Goal: Task Accomplishment & Management: Complete application form

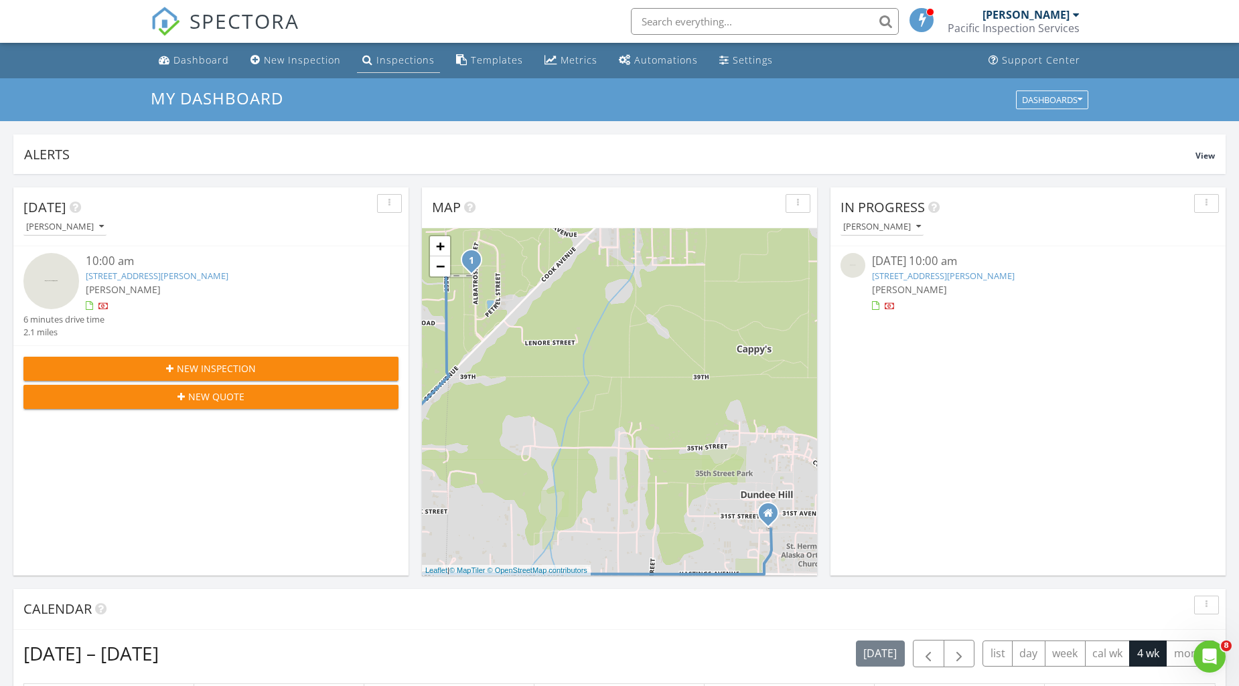
click at [392, 63] on div "Inspections" at bounding box center [405, 60] width 58 height 13
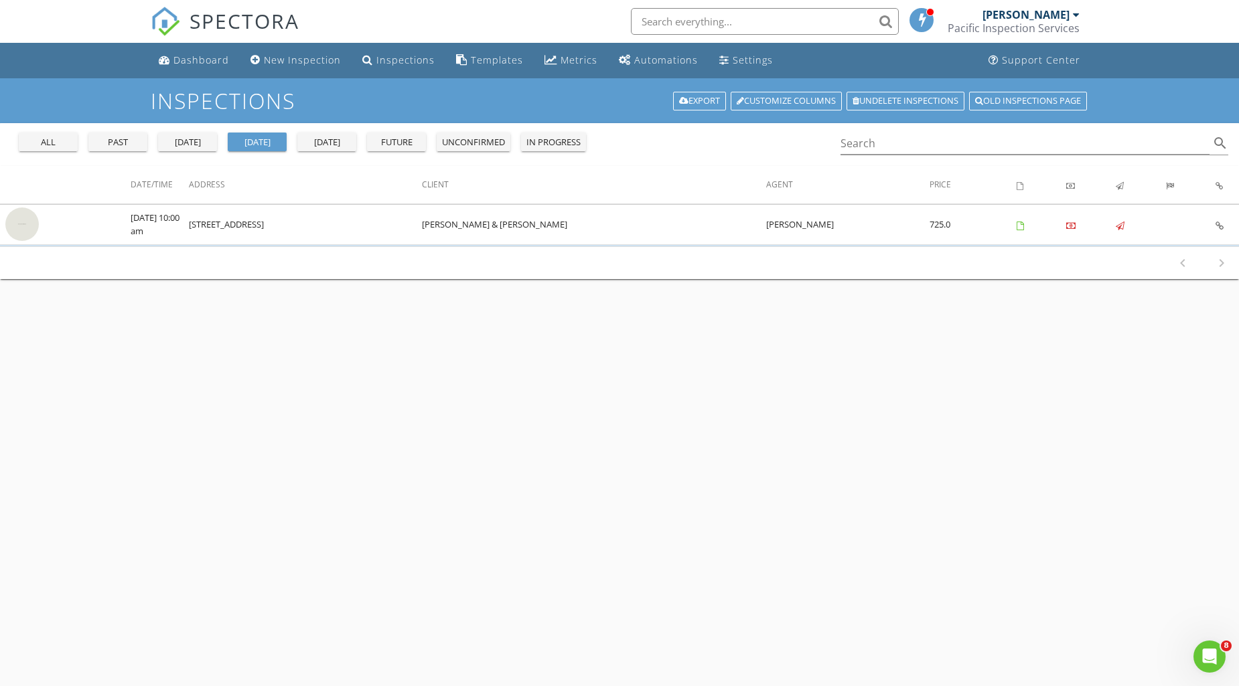
click at [121, 138] on div "past" at bounding box center [118, 142] width 48 height 13
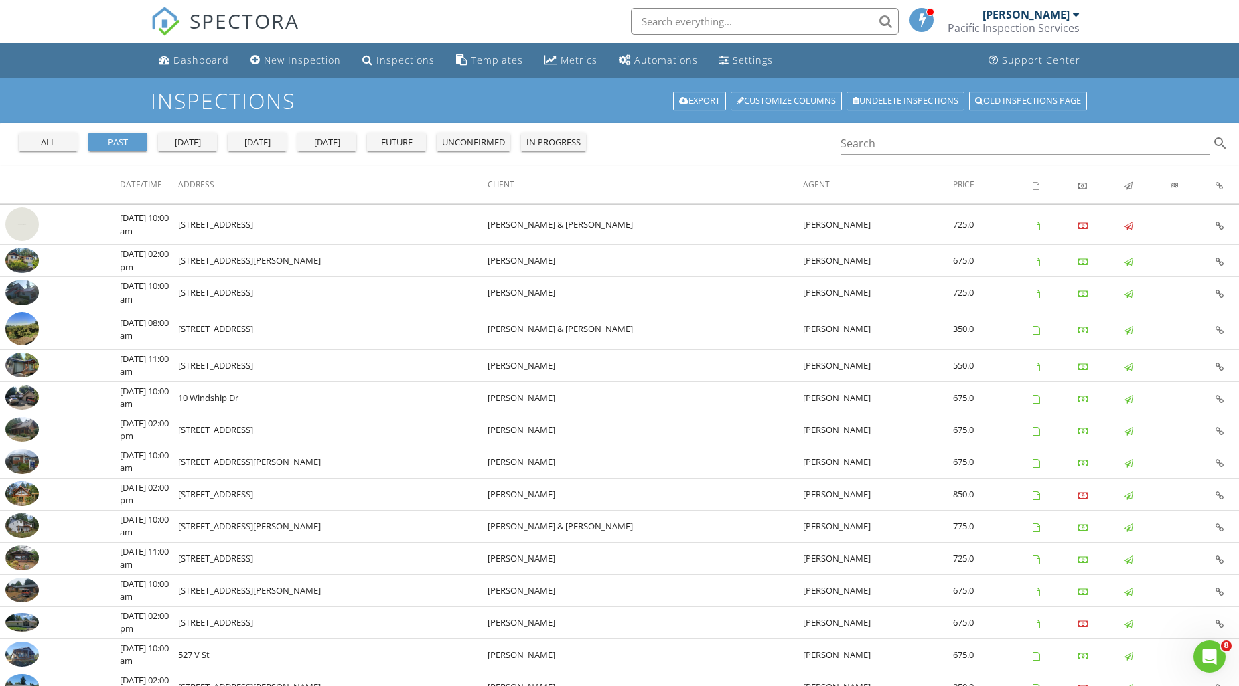
click at [722, 23] on input "text" at bounding box center [765, 21] width 268 height 27
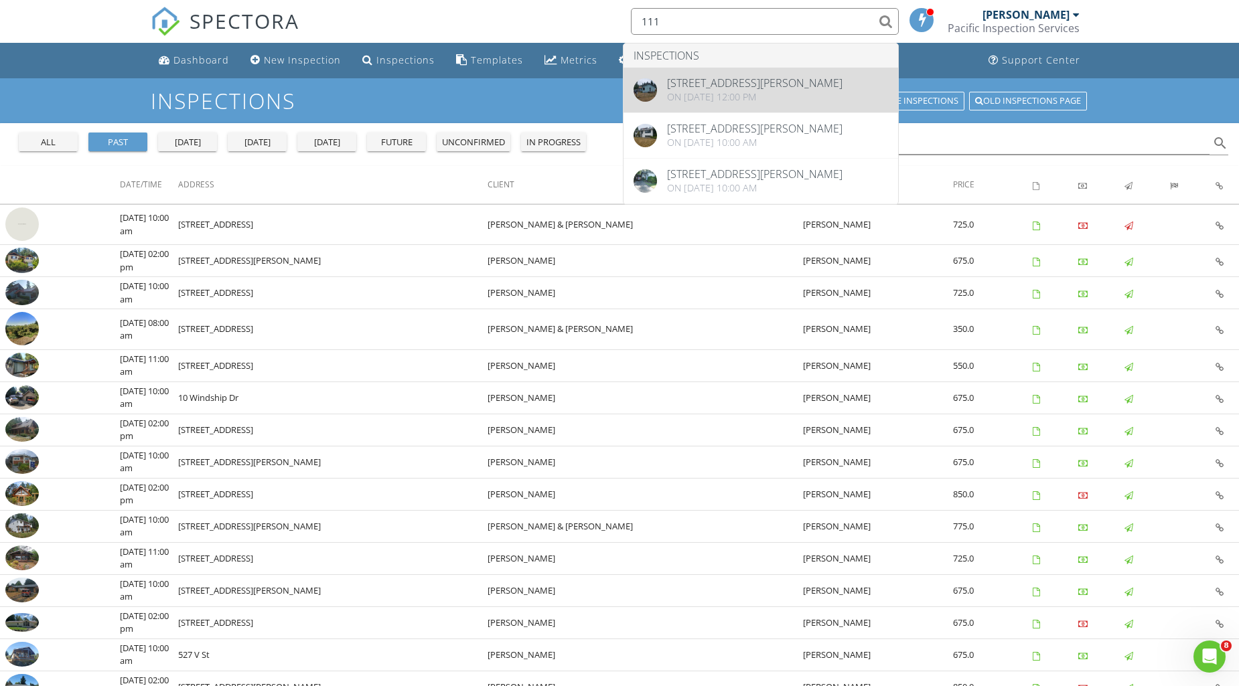
type input "111"
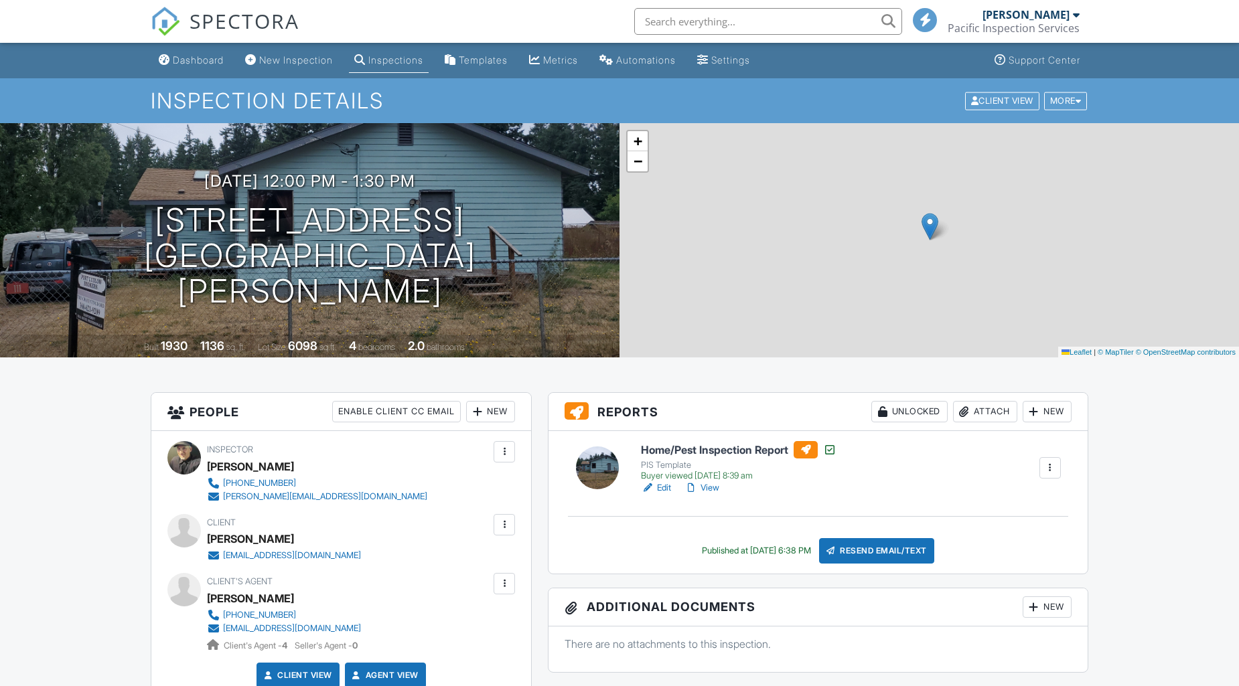
click at [671, 485] on link "Edit" at bounding box center [656, 487] width 30 height 13
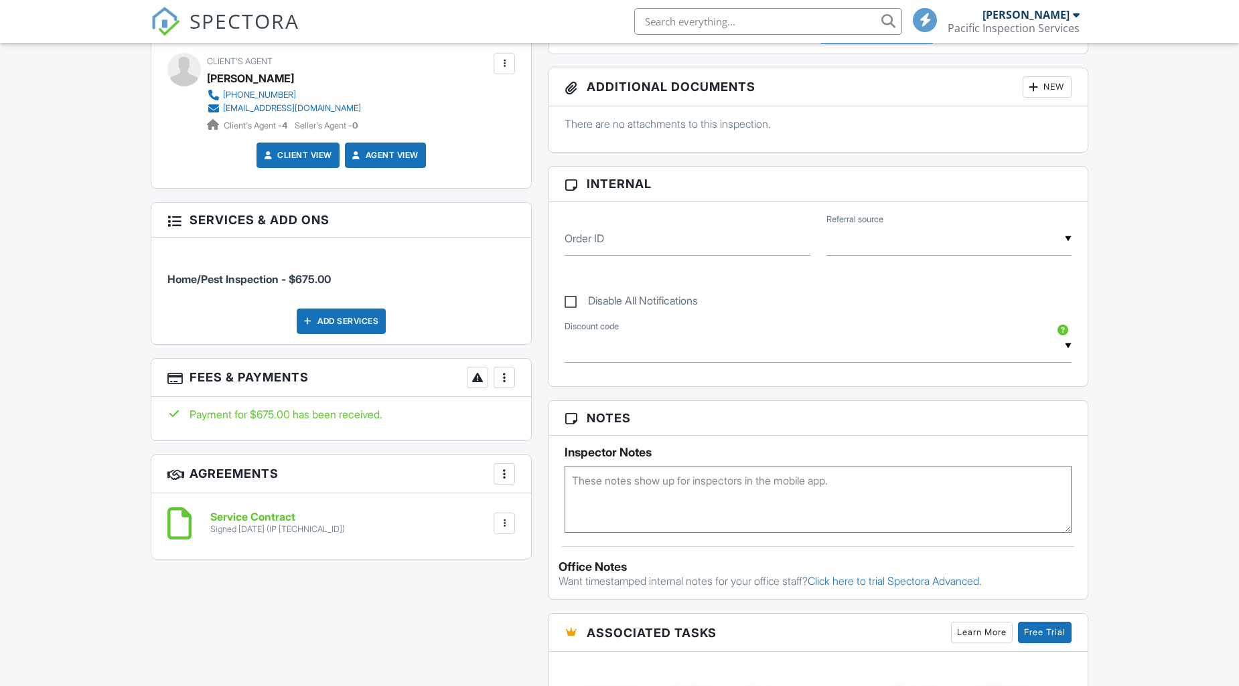
click at [505, 377] on div at bounding box center [504, 377] width 13 height 13
click at [558, 451] on li "Add Services" at bounding box center [572, 451] width 140 height 33
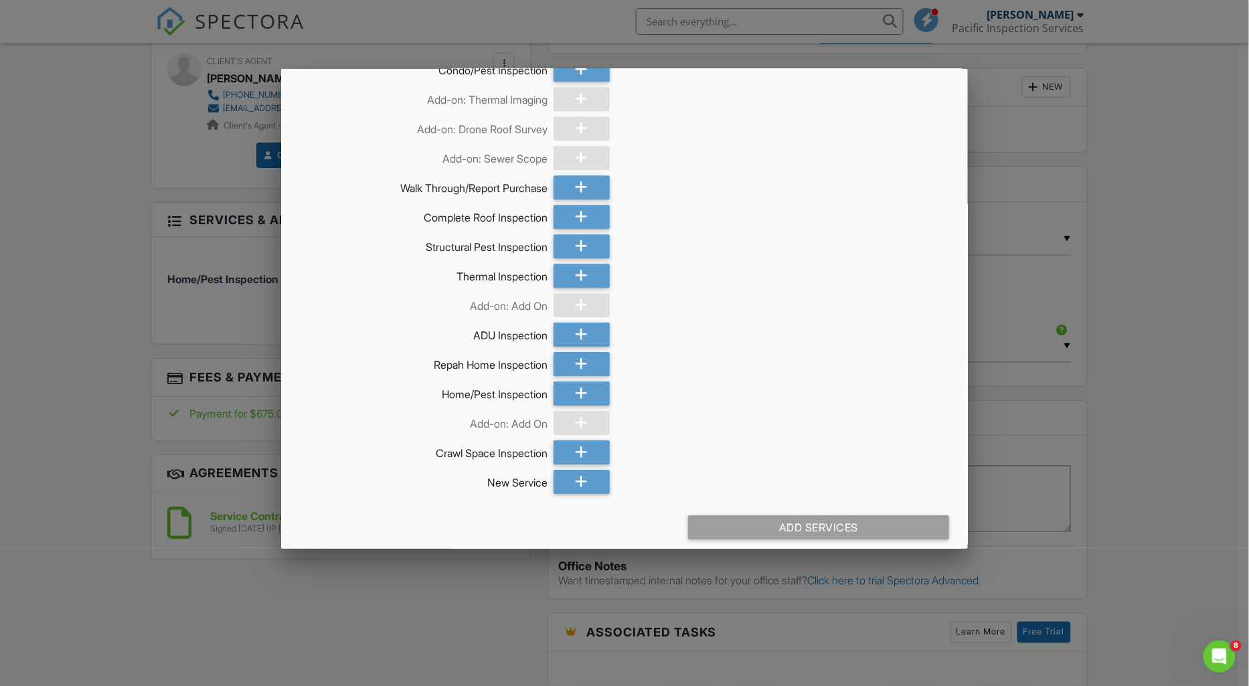
scroll to position [1407, 0]
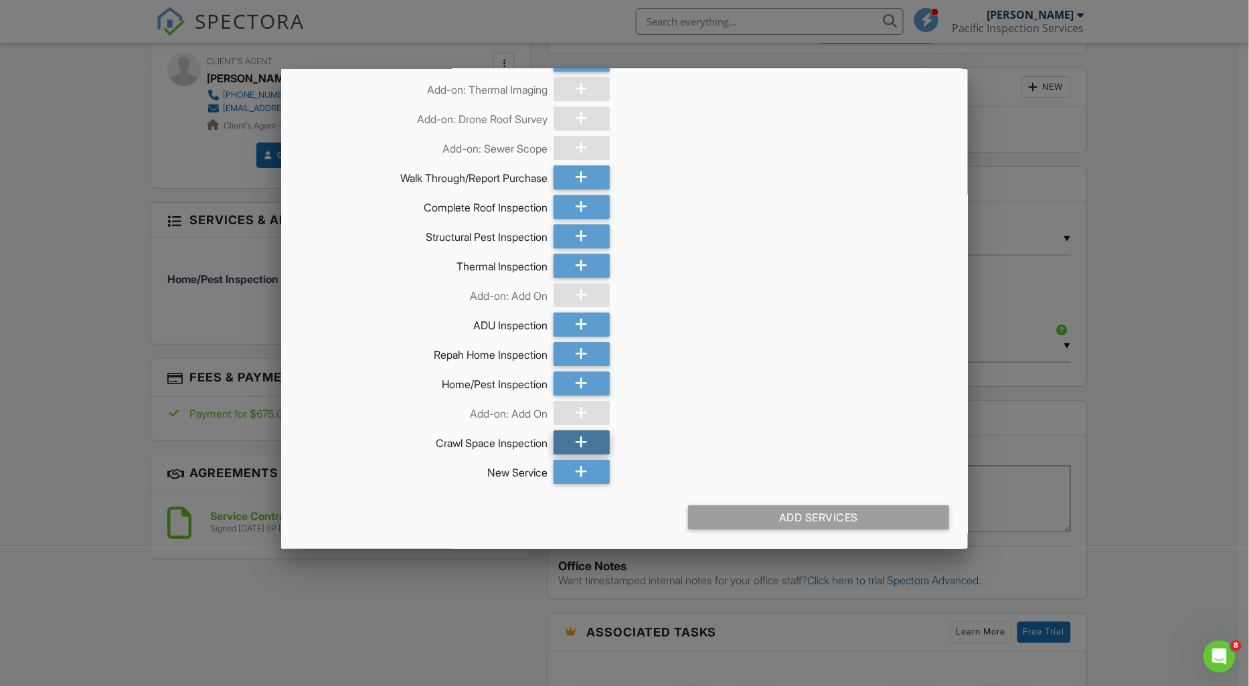
click at [579, 437] on icon at bounding box center [582, 443] width 13 height 24
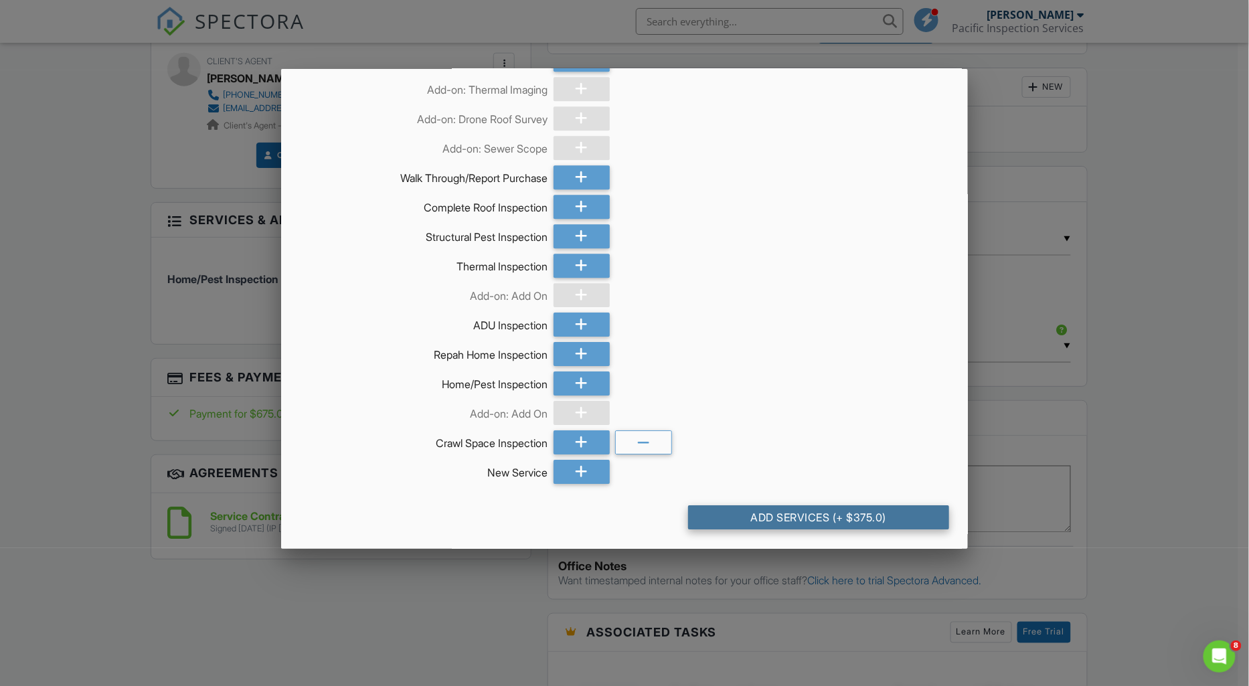
click at [804, 516] on div "Add Services (+ $375.0)" at bounding box center [818, 518] width 261 height 24
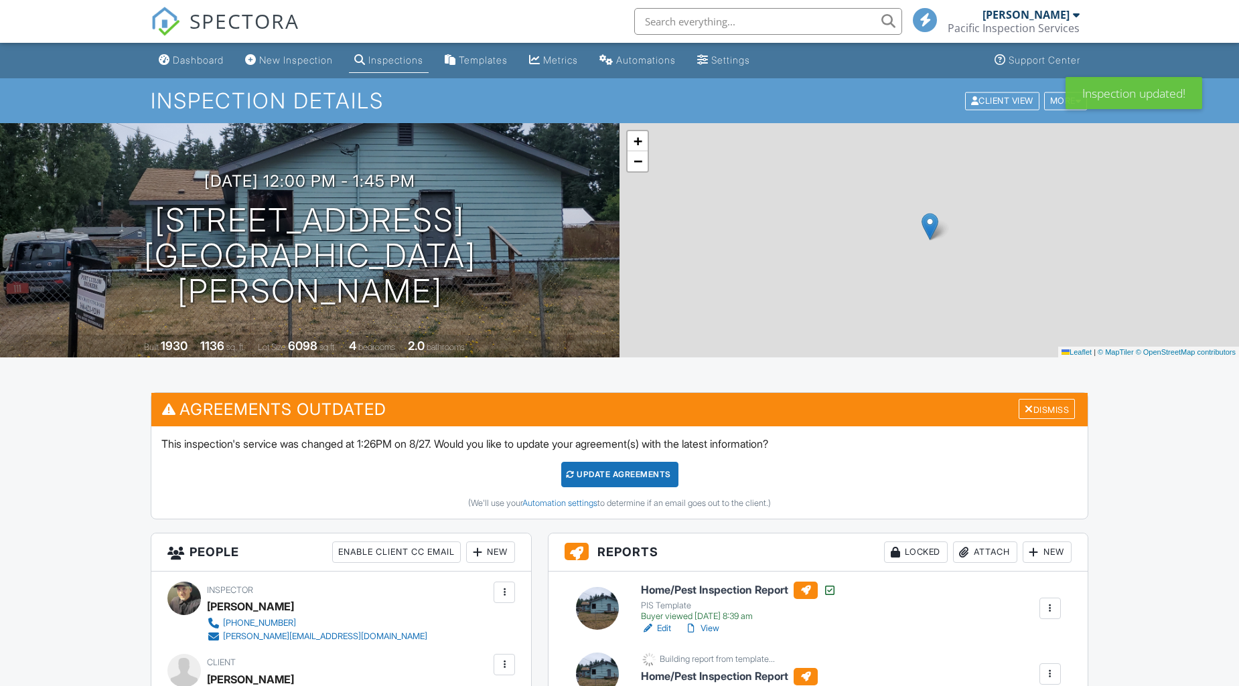
scroll to position [74, 0]
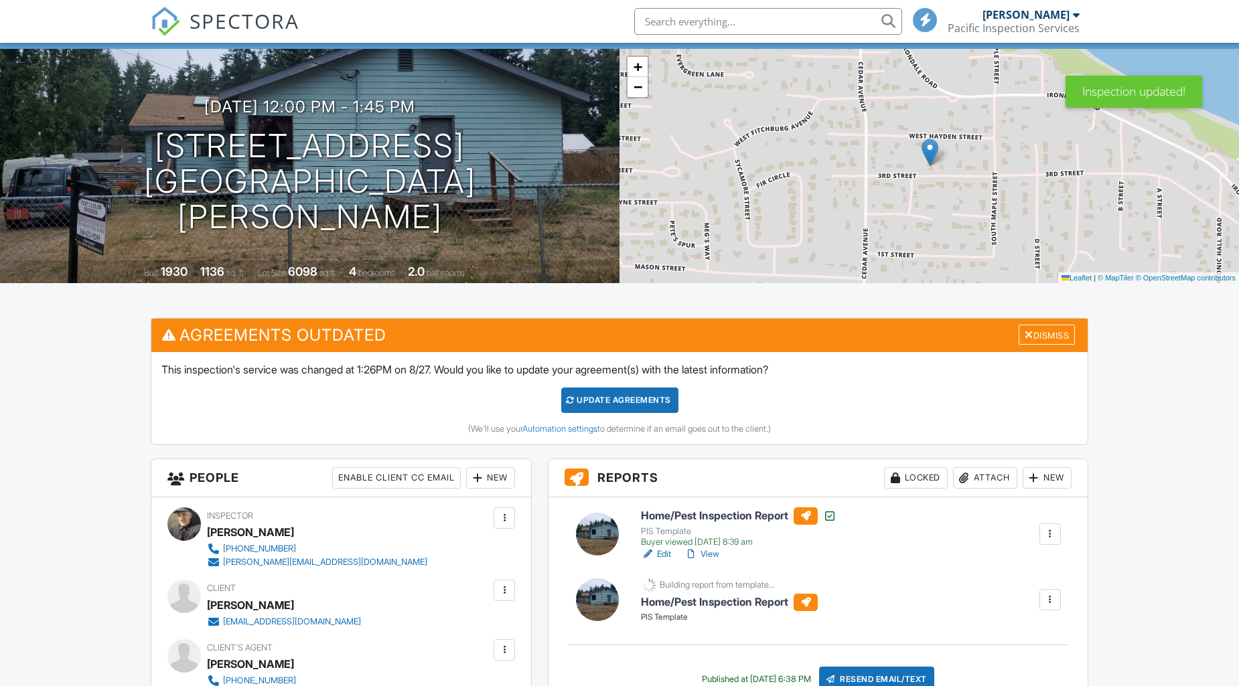
click at [1039, 331] on div "Dismiss" at bounding box center [1046, 335] width 56 height 21
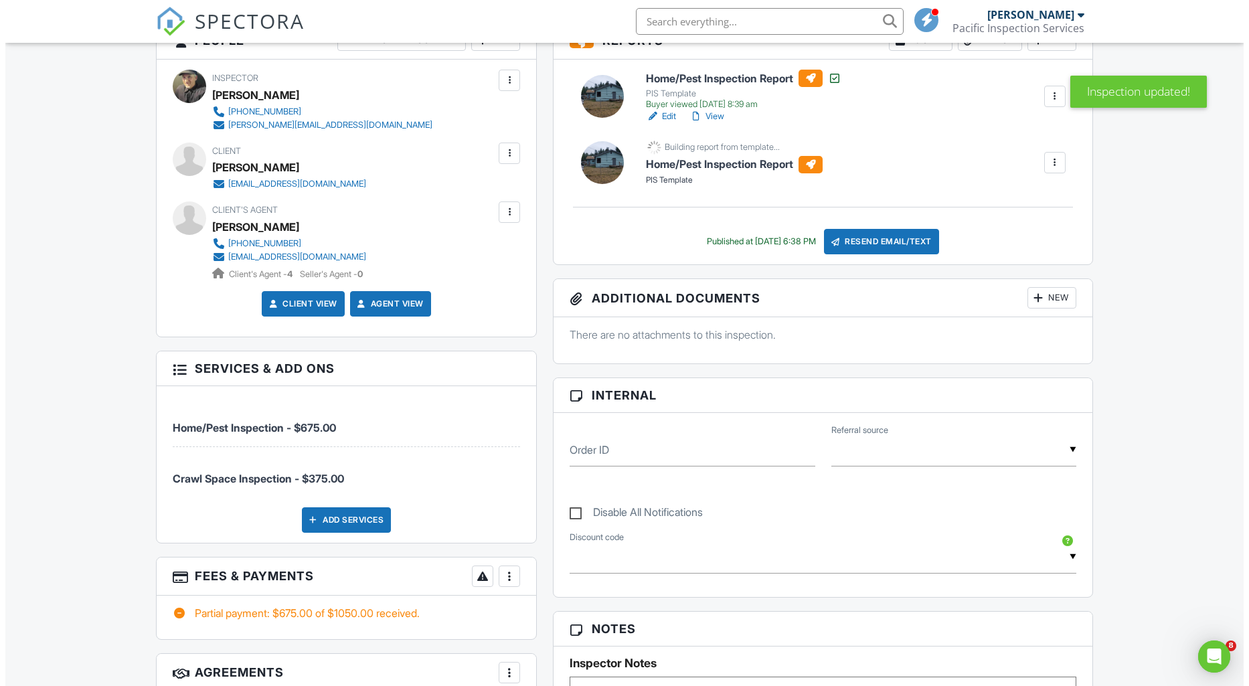
scroll to position [0, 0]
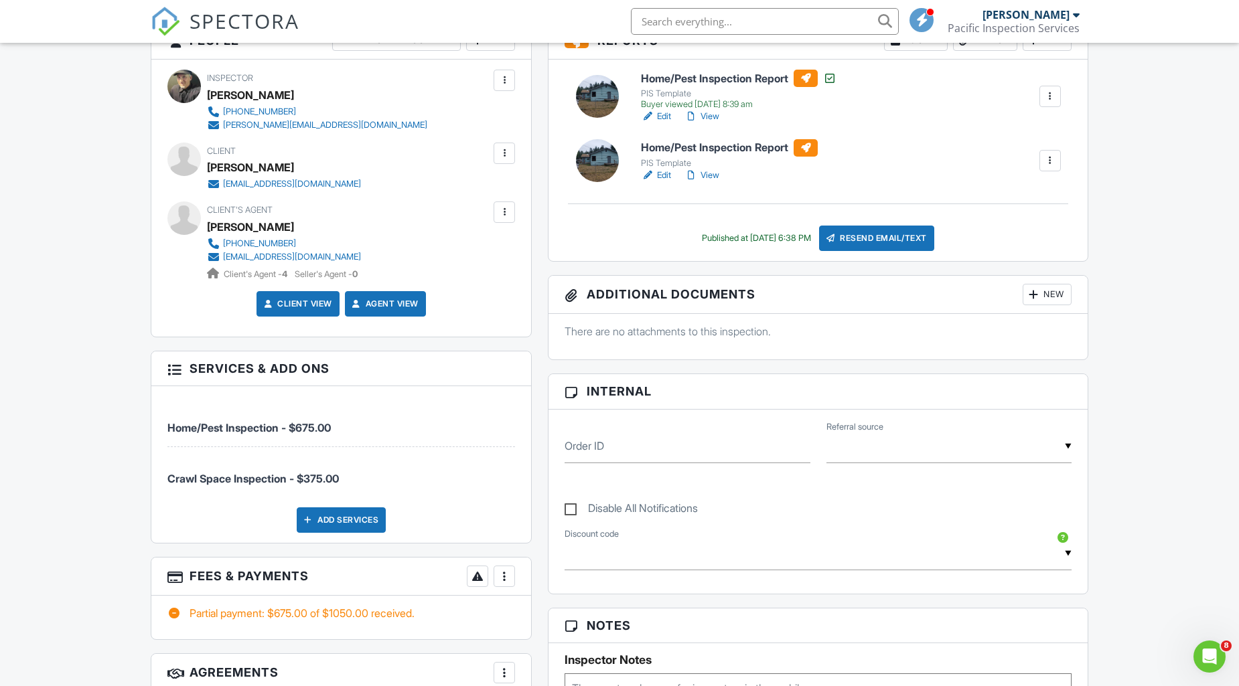
click at [503, 574] on div at bounding box center [504, 576] width 13 height 13
click at [546, 482] on li "Edit Fees & Payments" at bounding box center [572, 487] width 140 height 33
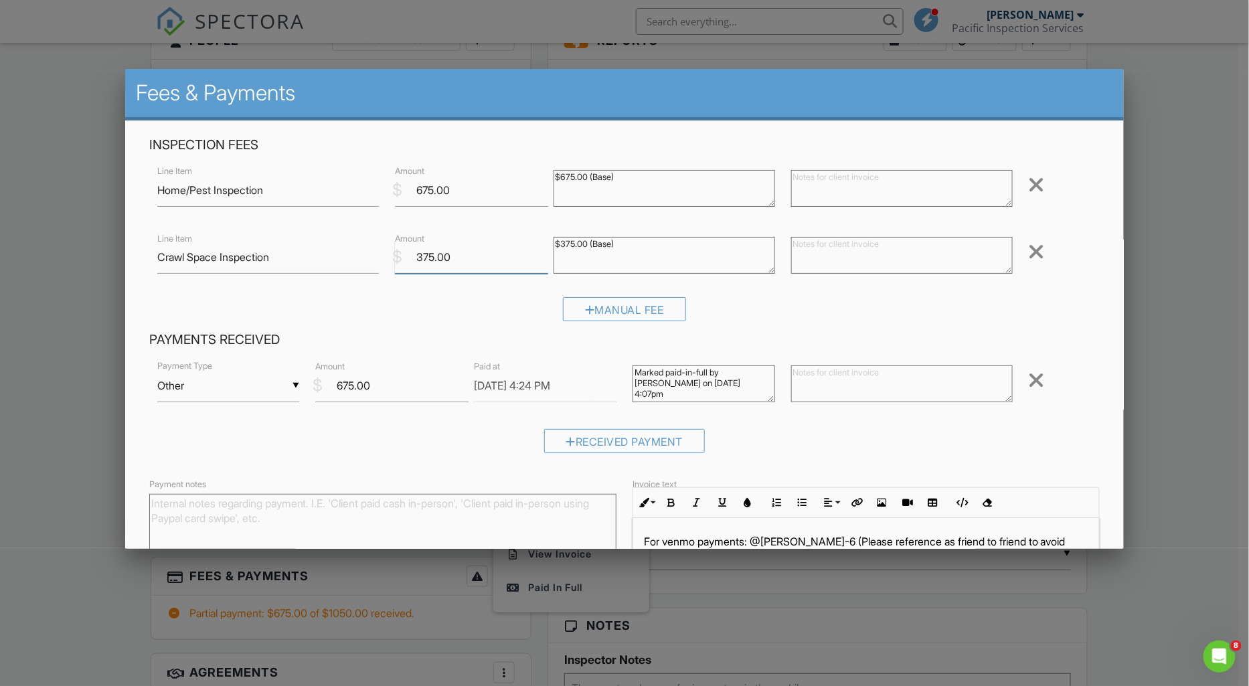
drag, startPoint x: 425, startPoint y: 253, endPoint x: 412, endPoint y: 256, distance: 13.8
click at [412, 256] on input "375.00" at bounding box center [471, 257] width 153 height 33
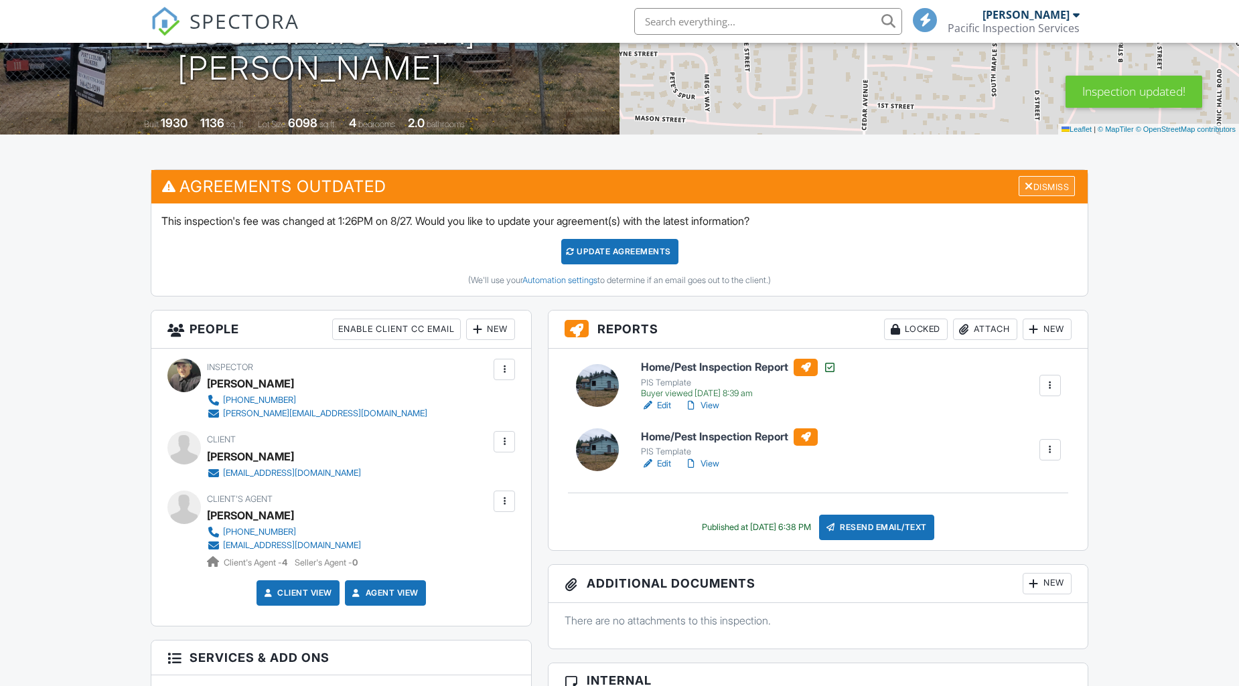
click at [1046, 179] on div "Dismiss" at bounding box center [1046, 186] width 56 height 21
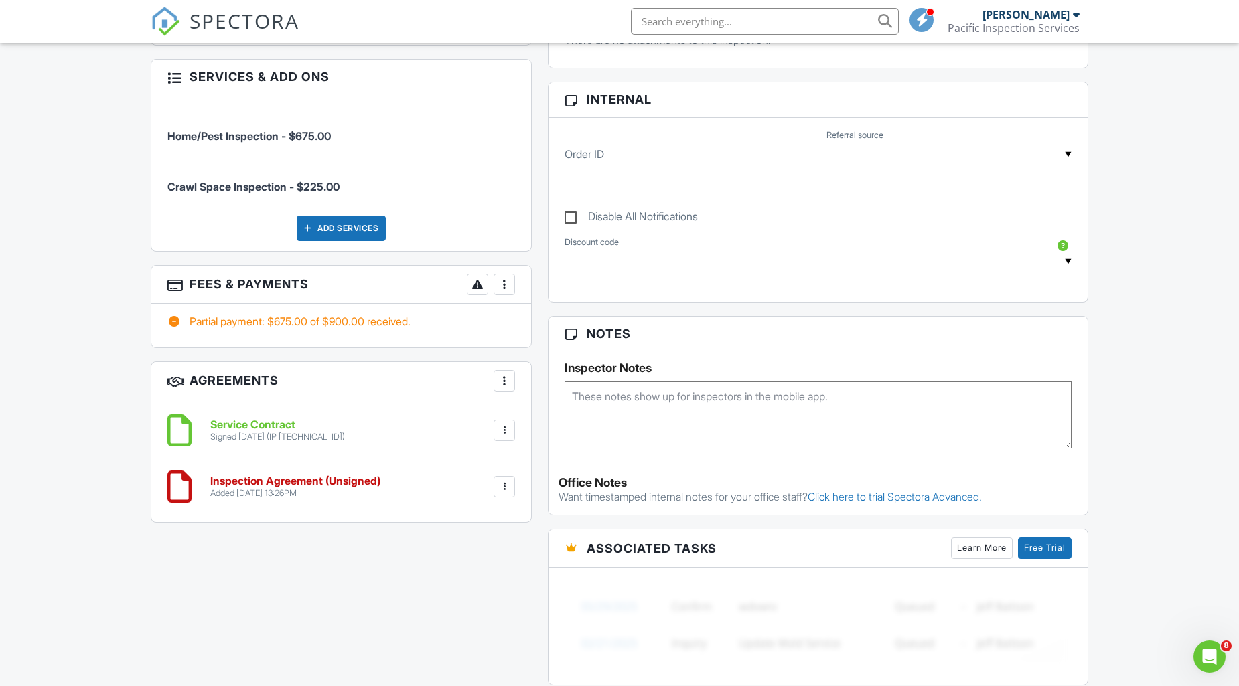
scroll to position [670, 0]
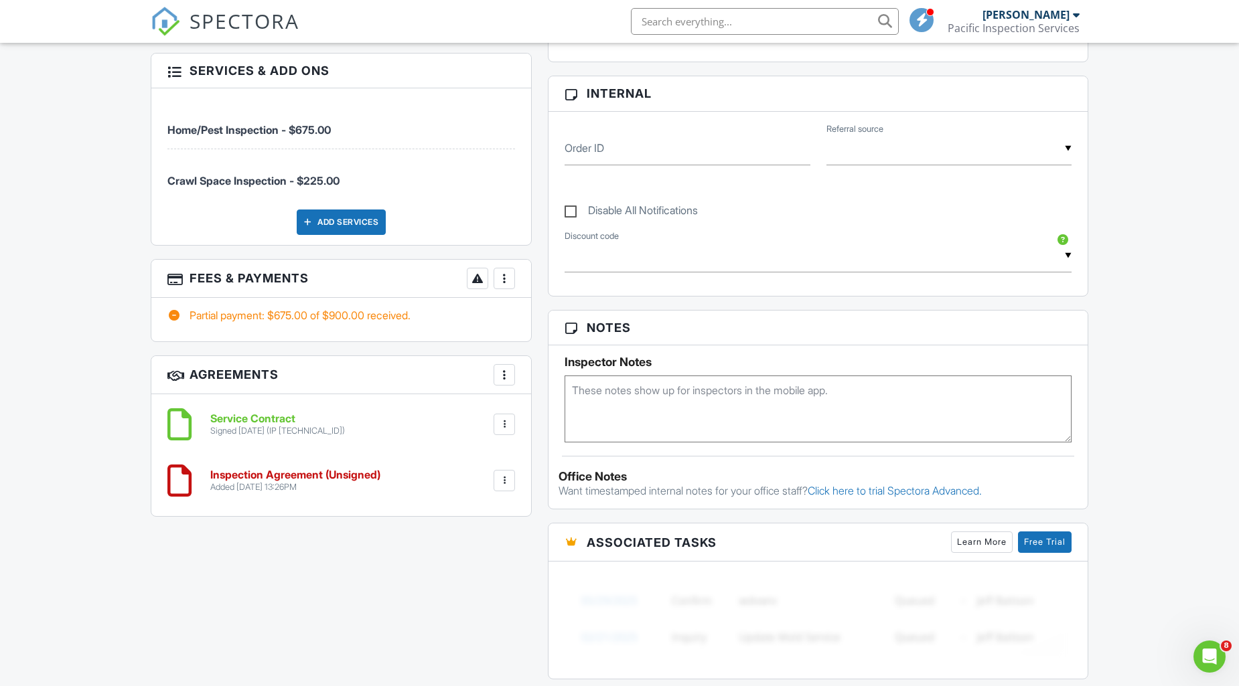
click at [504, 478] on div at bounding box center [504, 480] width 13 height 13
click at [476, 581] on li "Delete" at bounding box center [469, 584] width 76 height 33
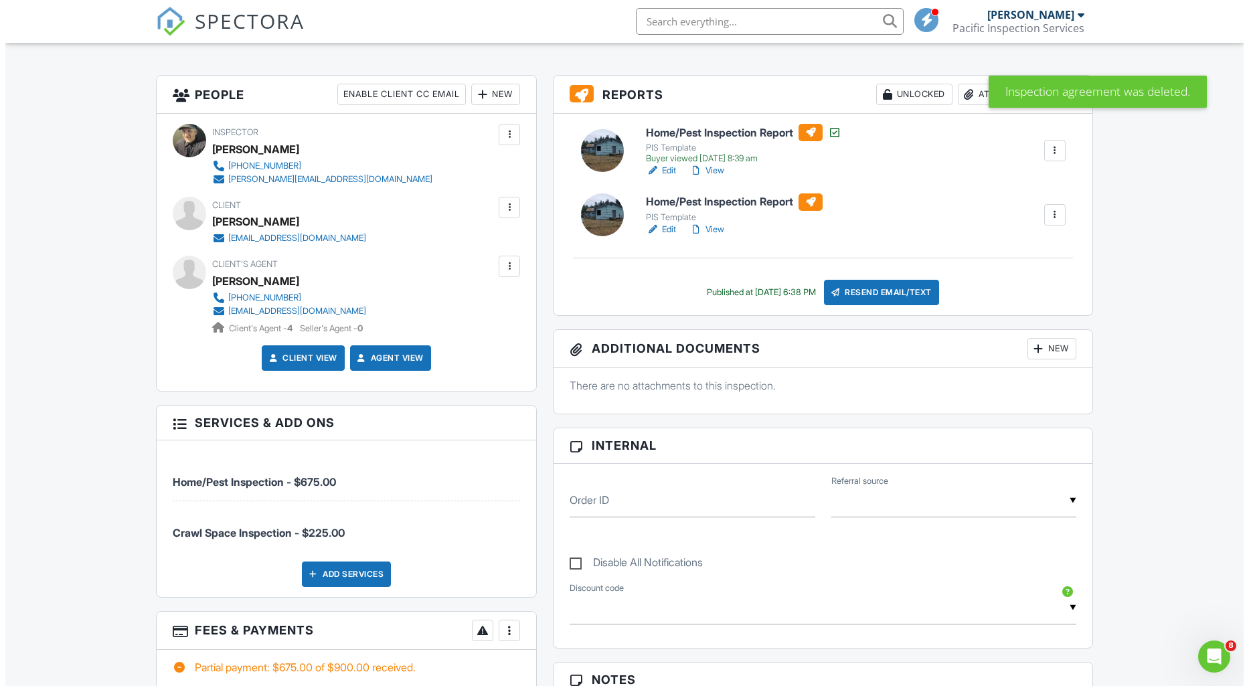
scroll to position [223, 0]
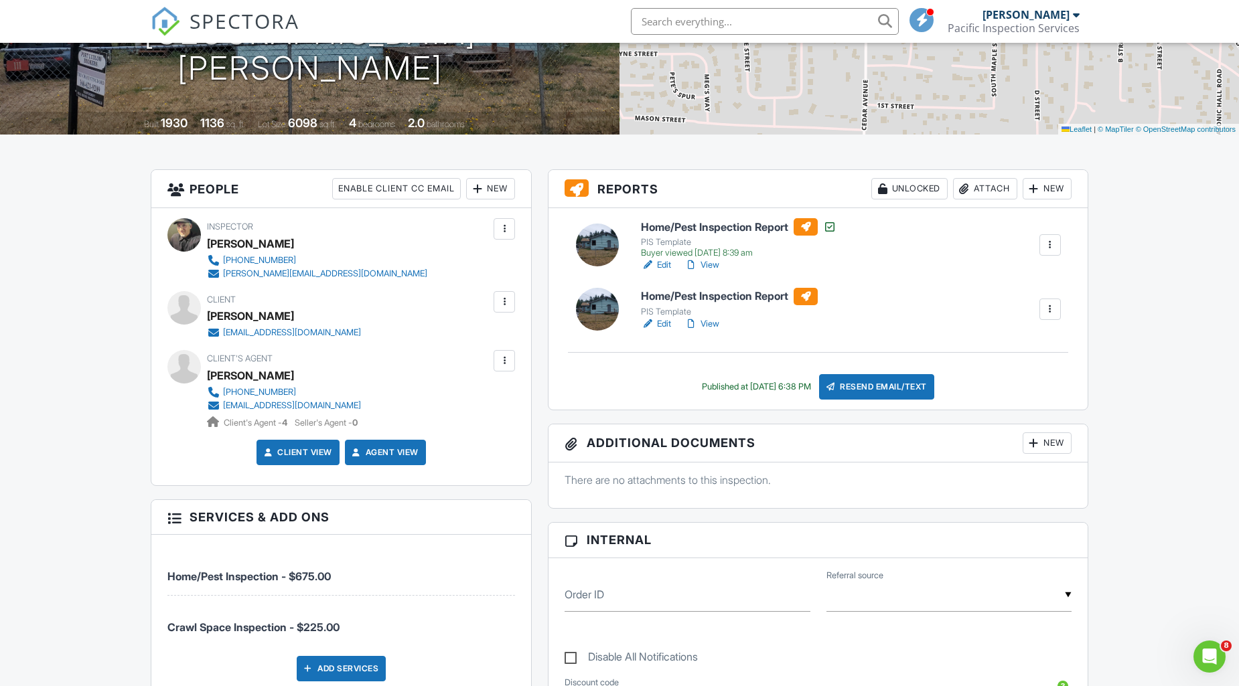
click at [1046, 303] on div at bounding box center [1049, 309] width 13 height 13
click at [1001, 414] on div "Delete" at bounding box center [1010, 413] width 28 height 15
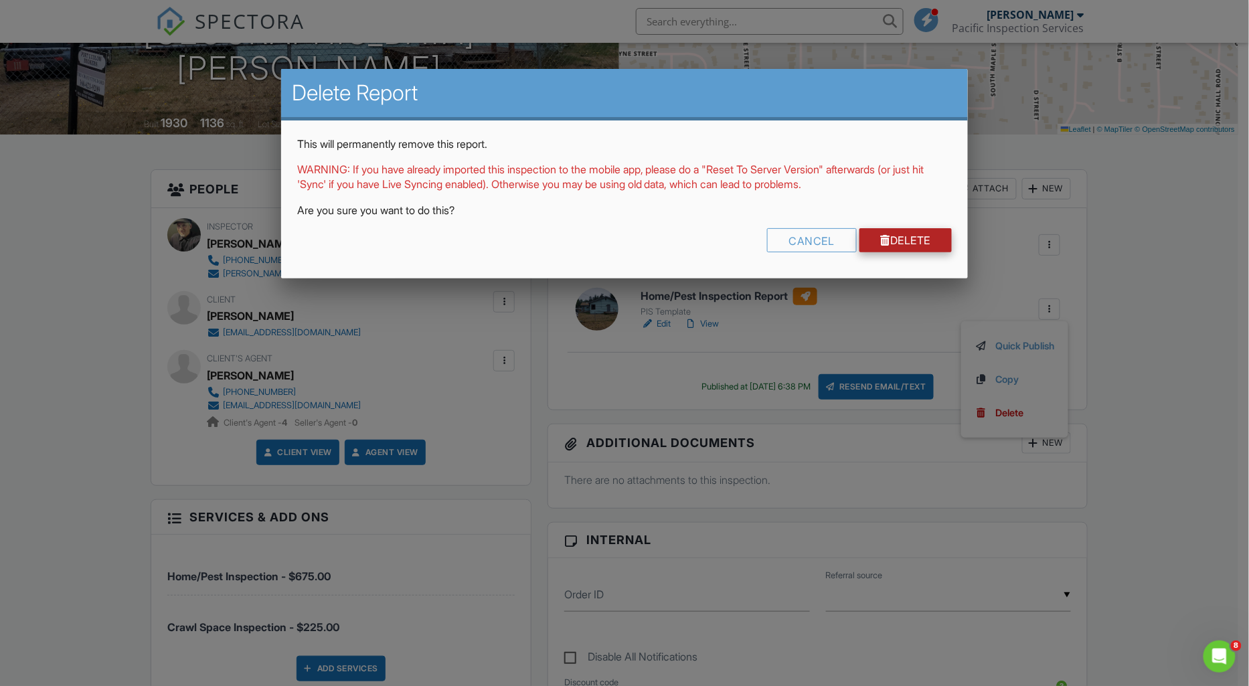
click at [912, 234] on link "Delete" at bounding box center [906, 240] width 93 height 24
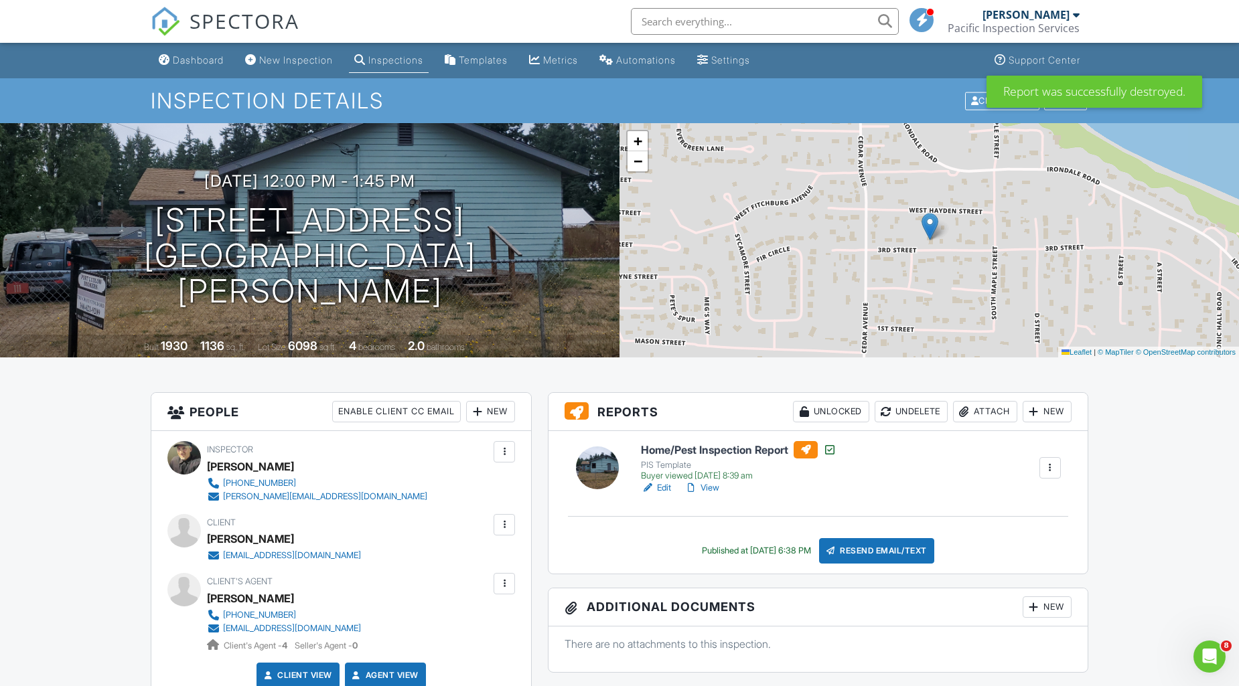
click at [666, 486] on link "Edit" at bounding box center [656, 487] width 30 height 13
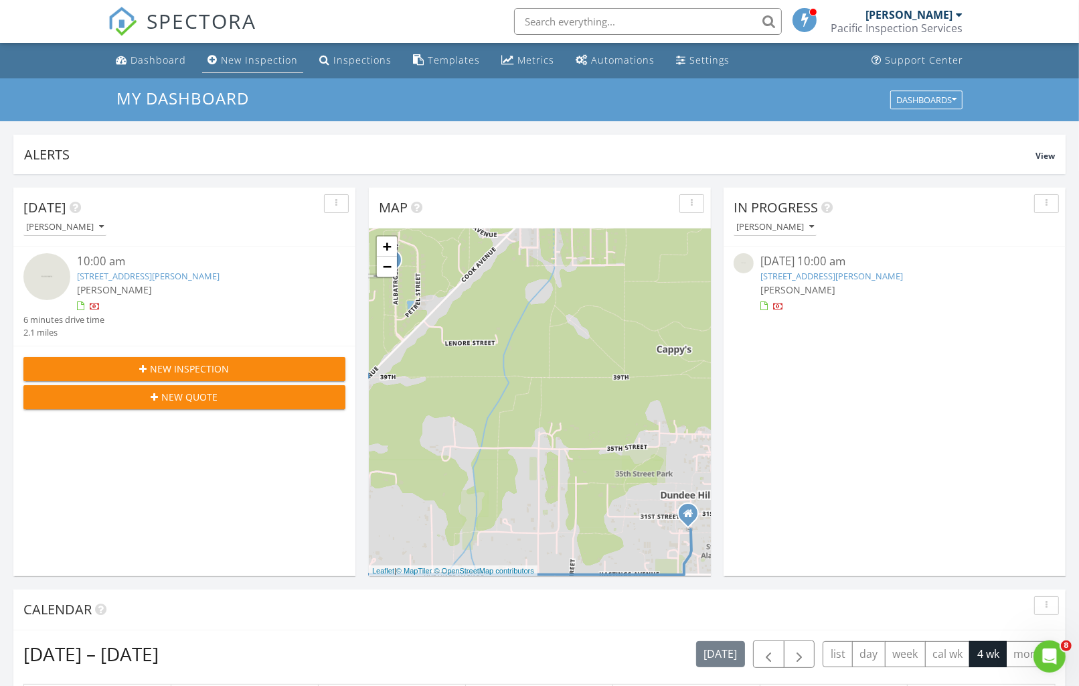
click at [239, 64] on div "New Inspection" at bounding box center [259, 60] width 77 height 13
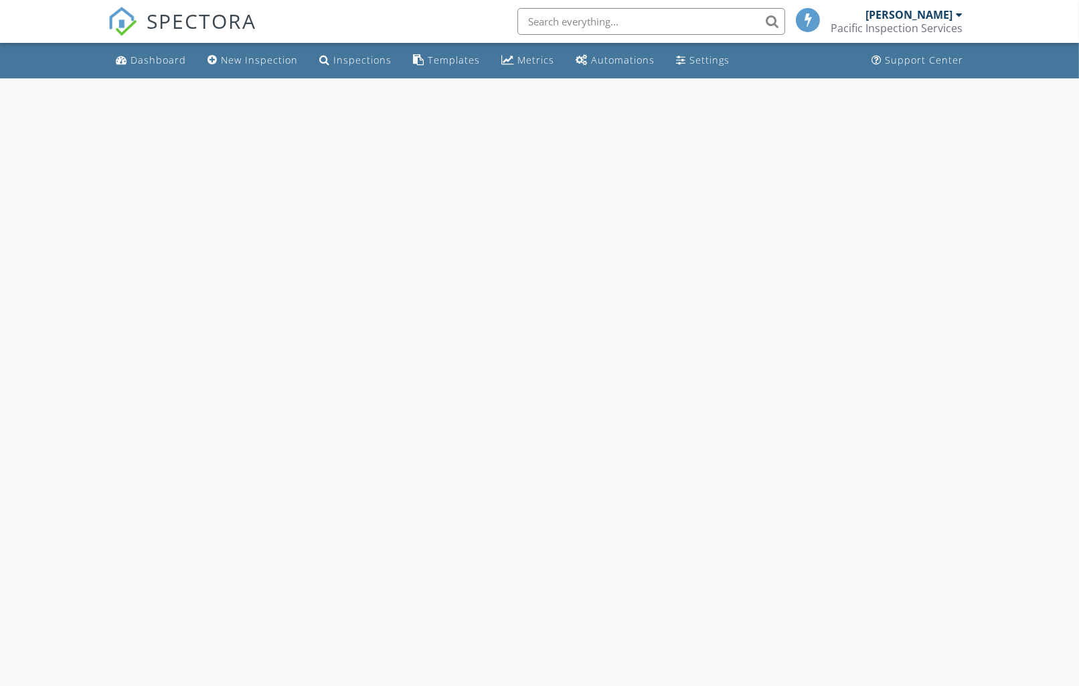
select select "7"
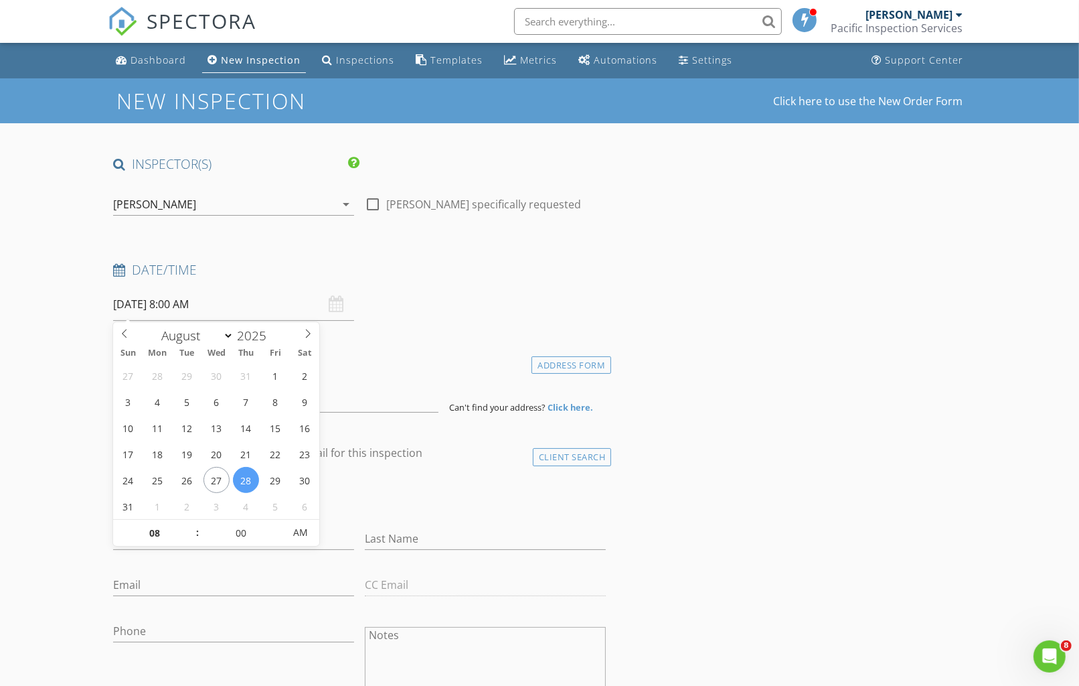
click at [231, 309] on input "[DATE] 8:00 AM" at bounding box center [233, 304] width 241 height 33
type input "[DATE] 8:00 AM"
type input "09"
type input "[DATE] 9:00 AM"
click at [187, 528] on span at bounding box center [190, 526] width 9 height 13
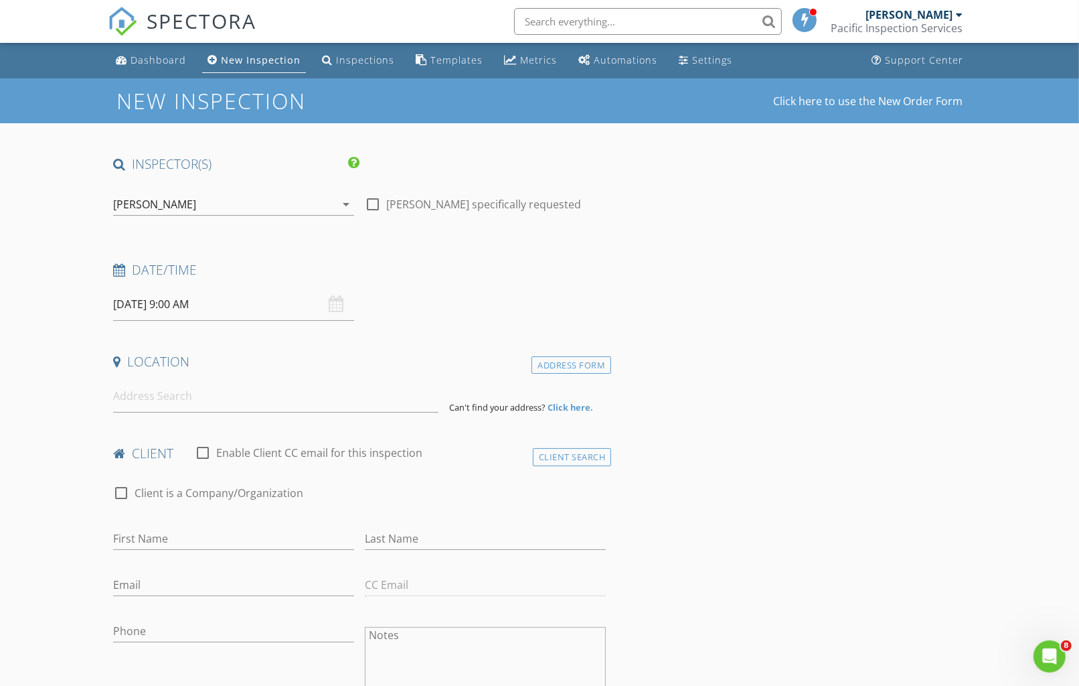
click at [238, 540] on input "First Name" at bounding box center [233, 539] width 241 height 22
type input "Frank"
click at [387, 528] on input "Last Name" at bounding box center [485, 539] width 241 height 22
type input "Burns"
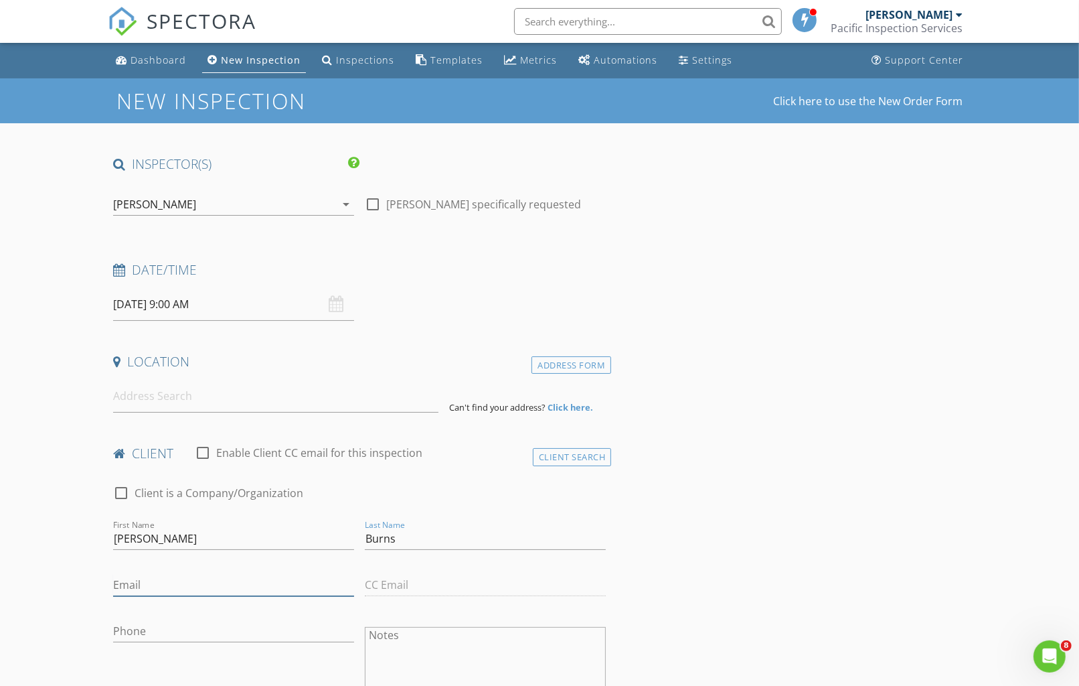
click at [183, 583] on input "Email" at bounding box center [233, 585] width 241 height 22
type input "burnsfg@gmail.com"
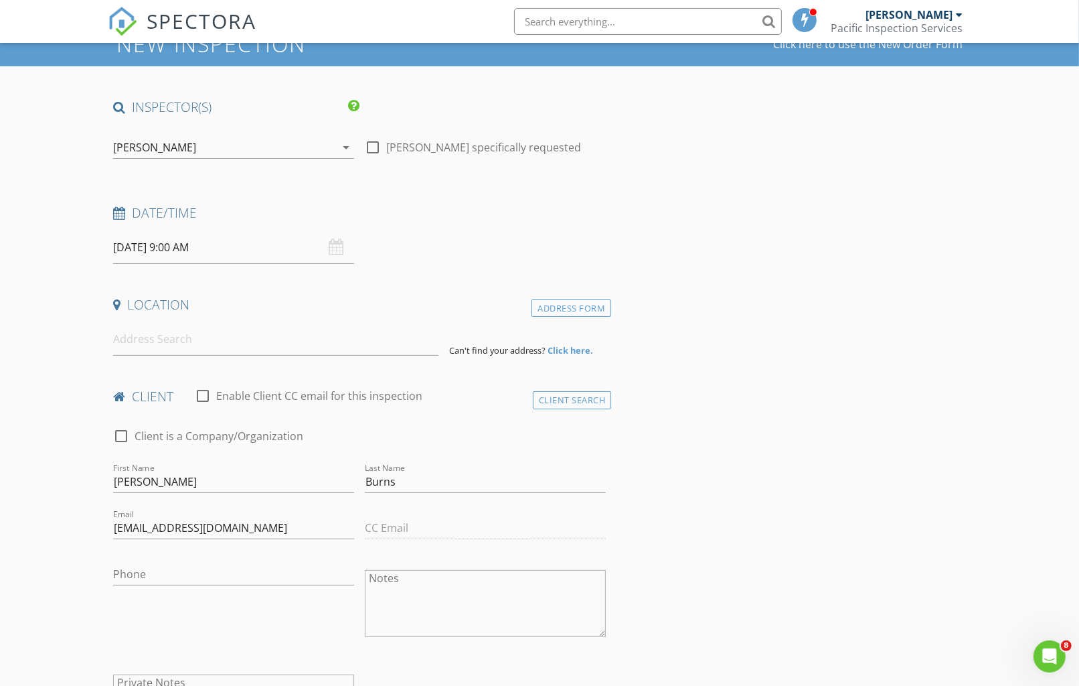
scroll to position [149, 0]
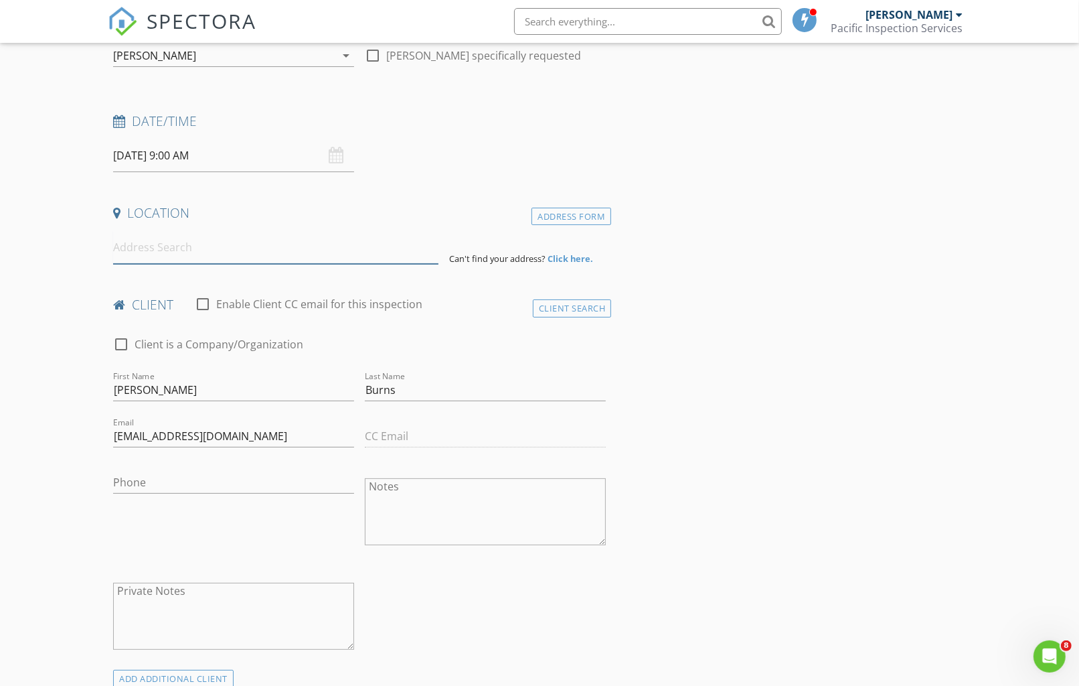
click at [200, 249] on input at bounding box center [275, 247] width 325 height 33
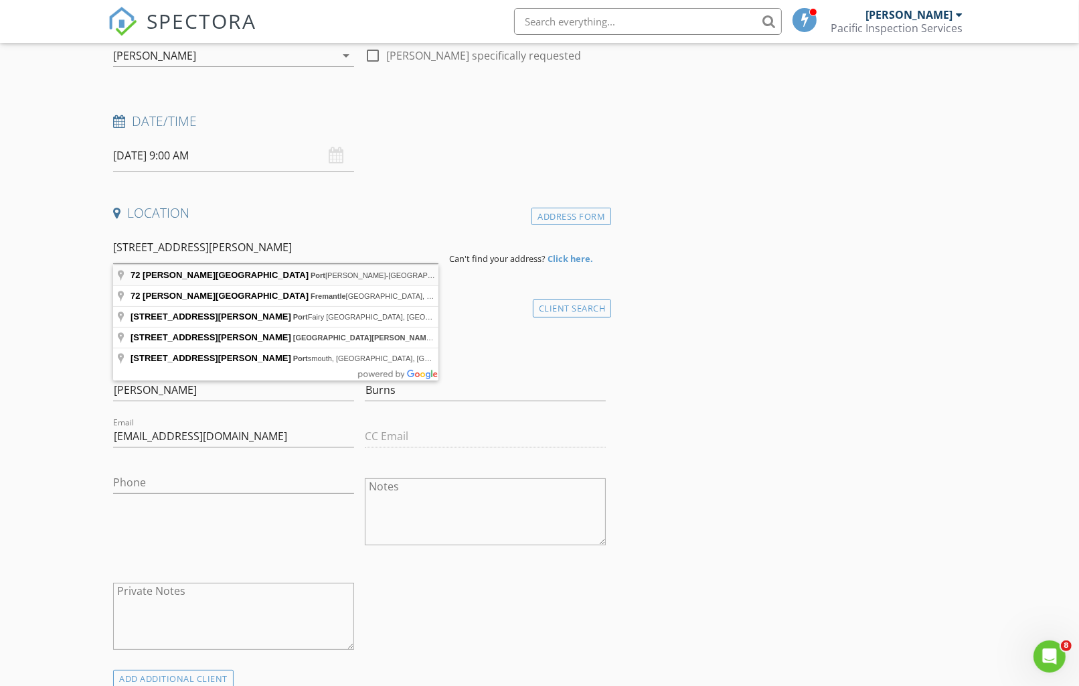
type input "72 Stevens Street, Port Hadlock-Irondale, WA, USA"
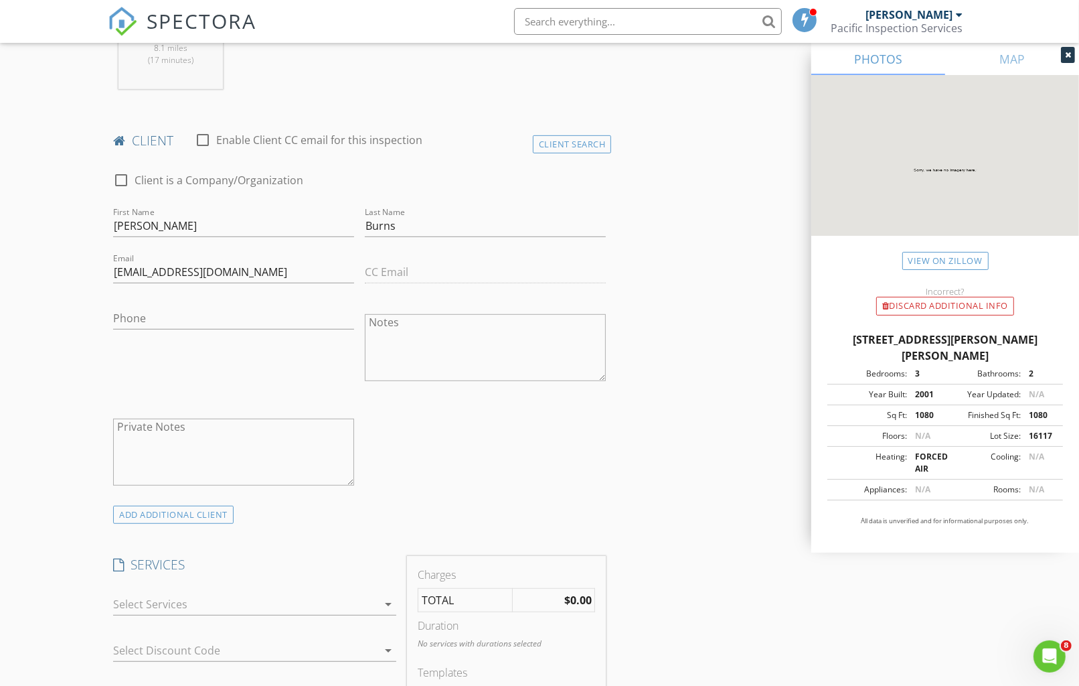
scroll to position [595, 0]
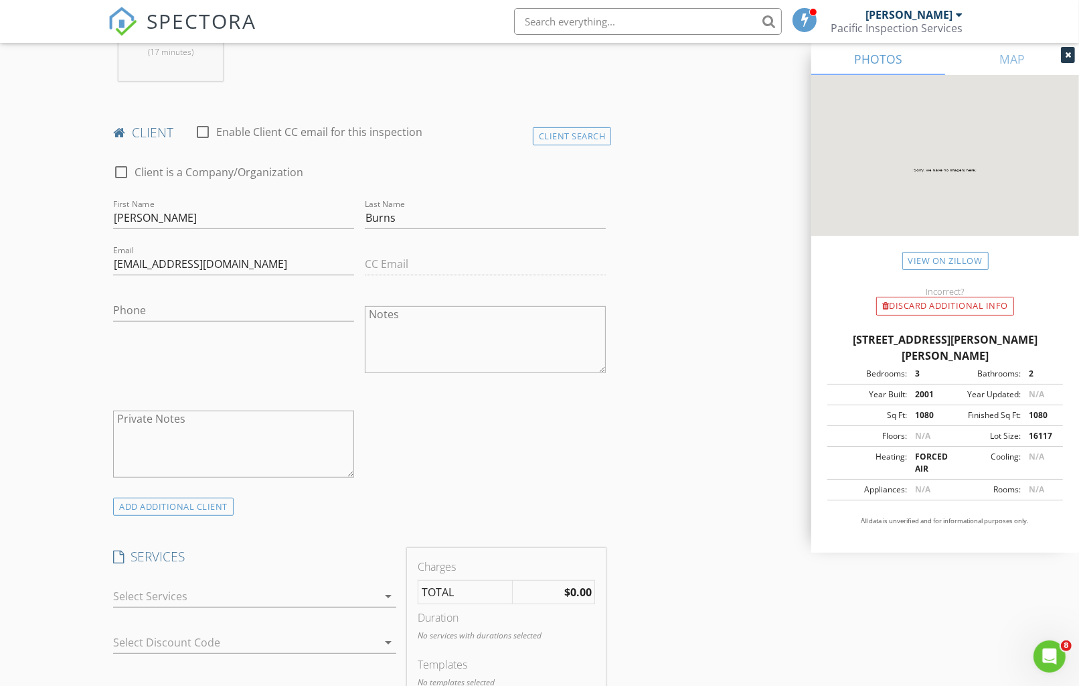
click at [389, 593] on icon "arrow_drop_down" at bounding box center [388, 596] width 16 height 16
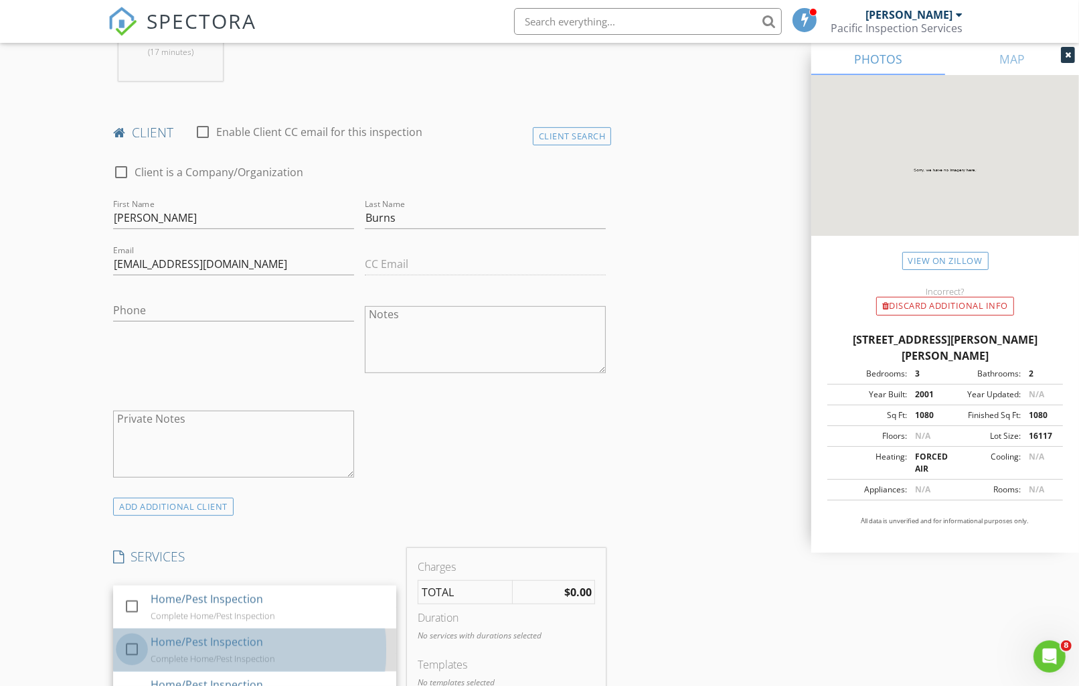
click at [125, 644] on div at bounding box center [132, 648] width 23 height 23
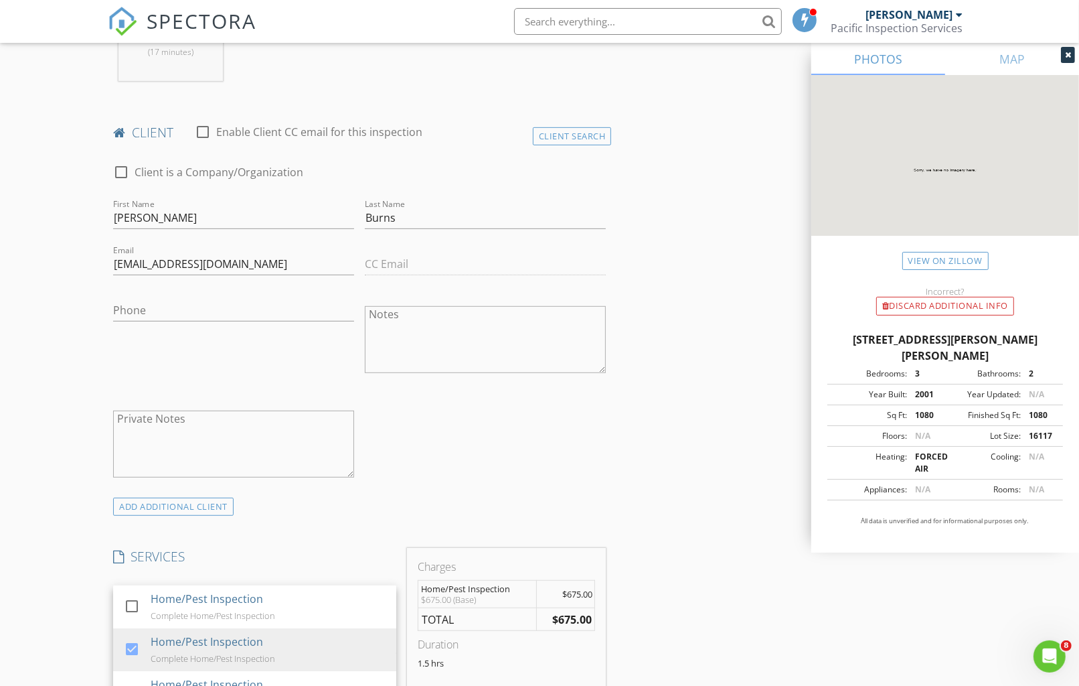
click at [731, 429] on div "INSPECTOR(S) check_box Tim Halpin PRIMARY Tim Halpin arrow_drop_down check_box_…" at bounding box center [540, 663] width 864 height 2205
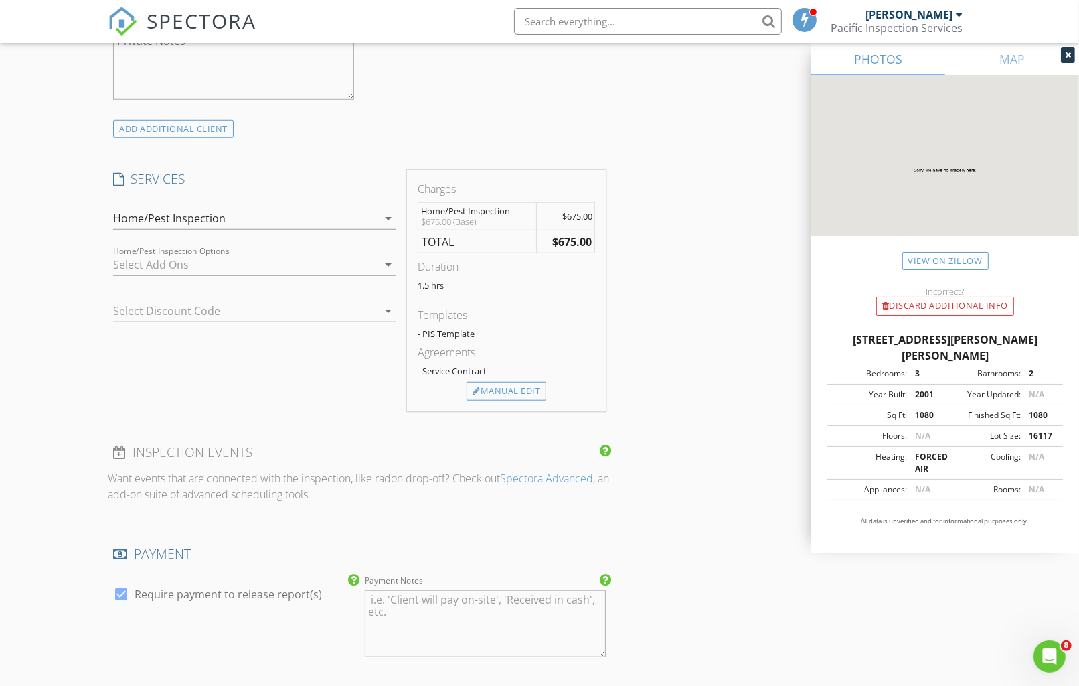
scroll to position [1041, 0]
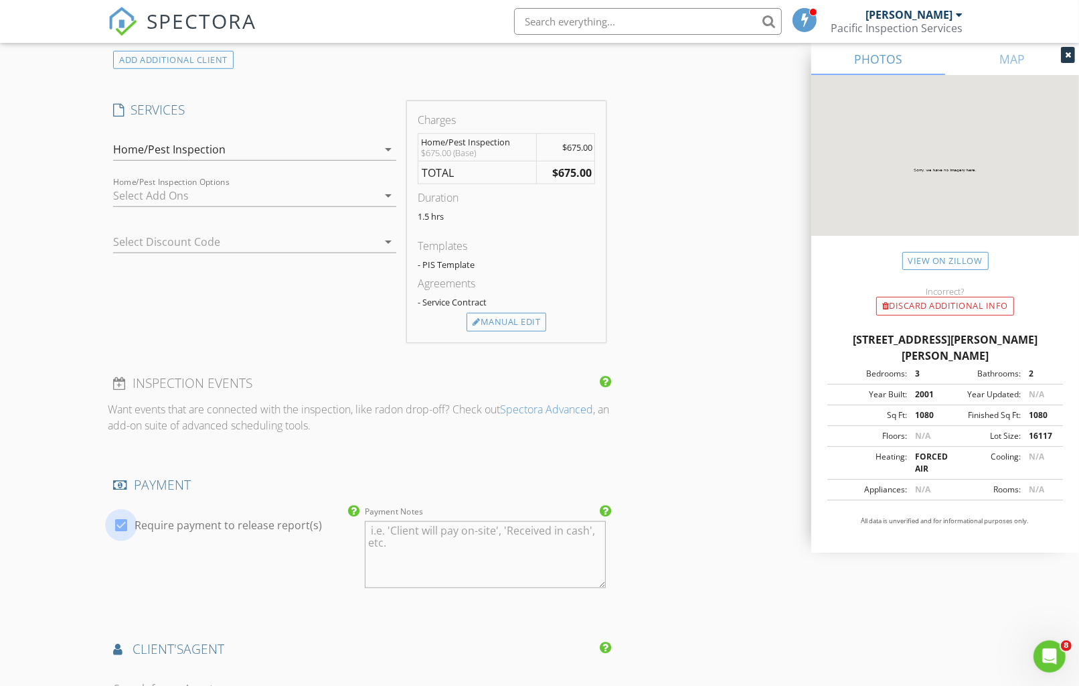
click at [125, 521] on div at bounding box center [121, 525] width 23 height 23
checkbox input "false"
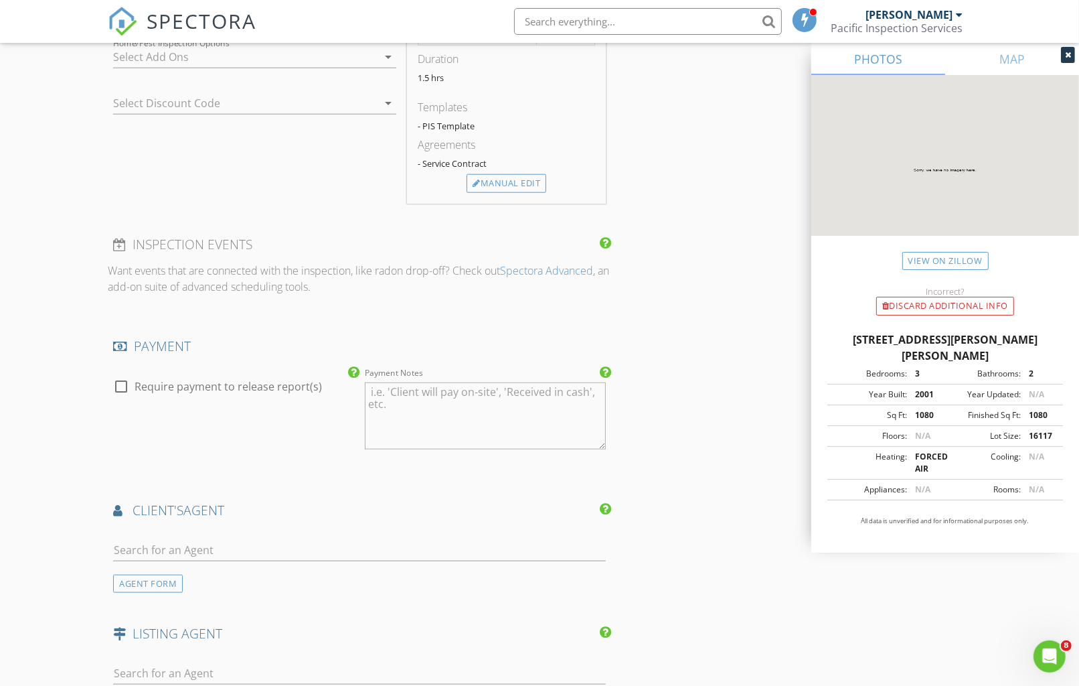
scroll to position [1190, 0]
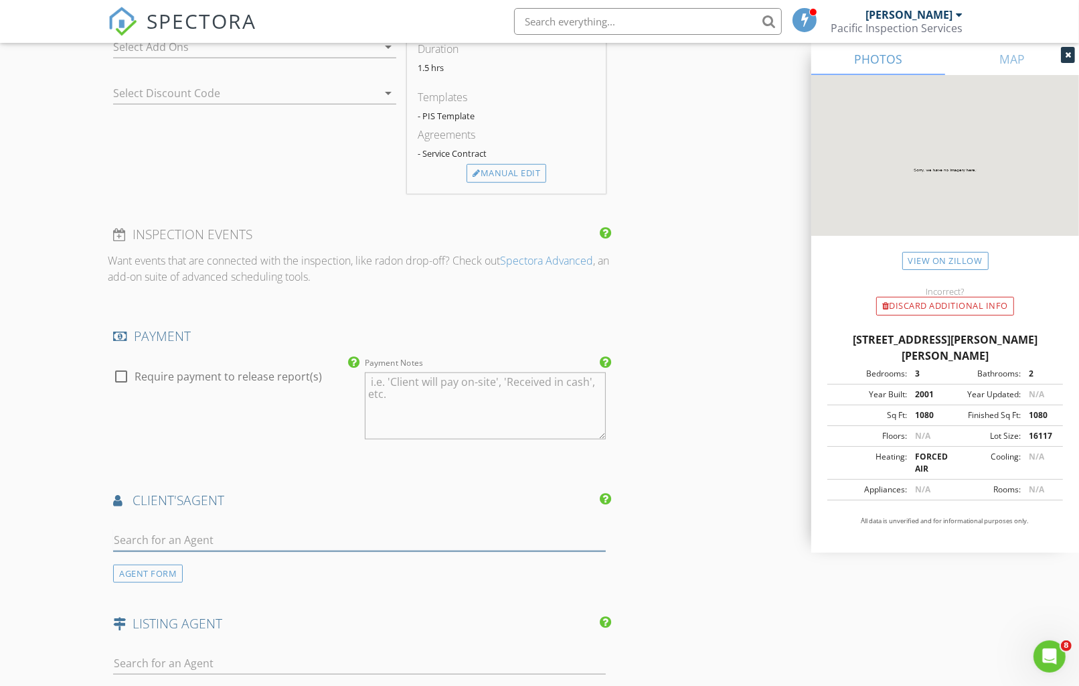
click at [155, 538] on input "text" at bounding box center [359, 540] width 493 height 22
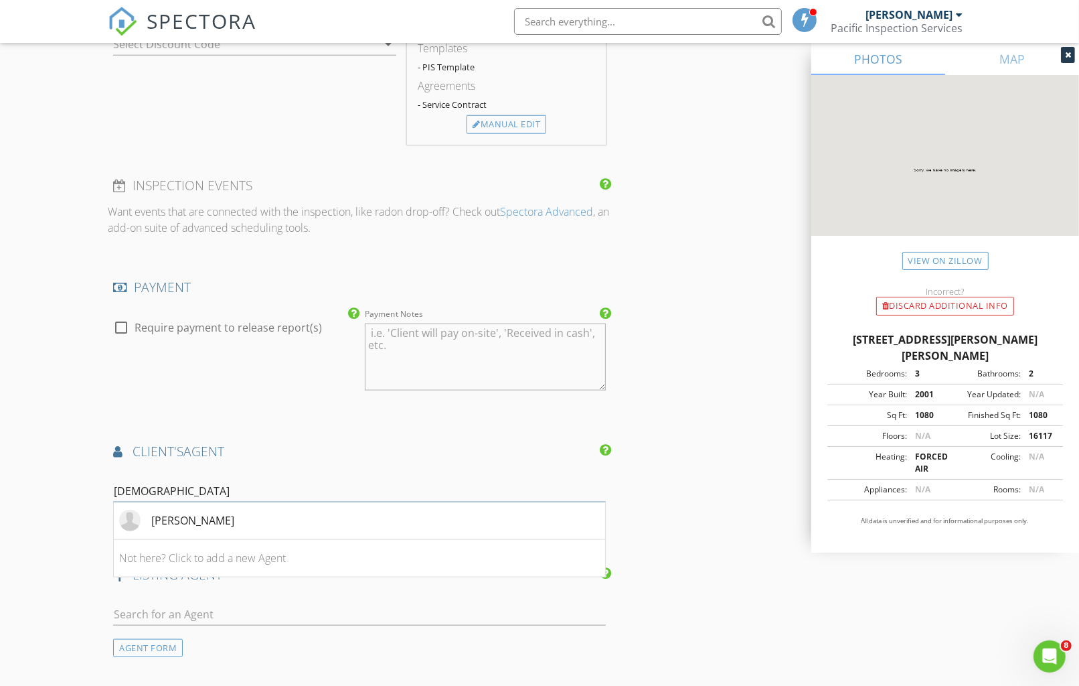
scroll to position [1264, 0]
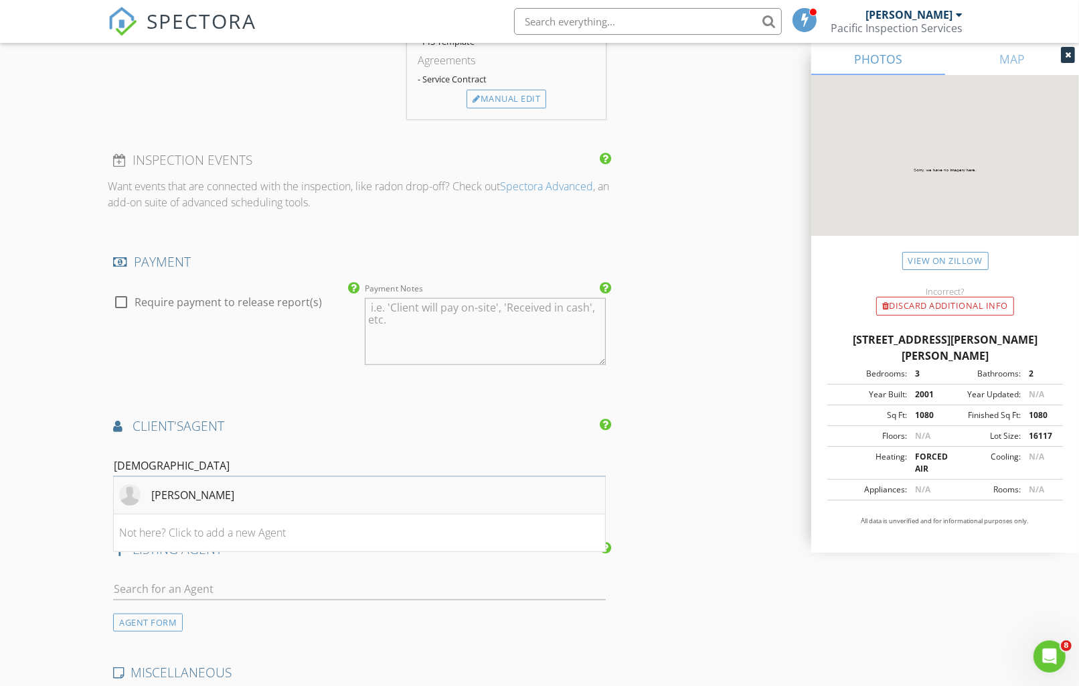
type input "[DEMOGRAPHIC_DATA]"
click at [179, 491] on div "[PERSON_NAME]" at bounding box center [192, 495] width 83 height 16
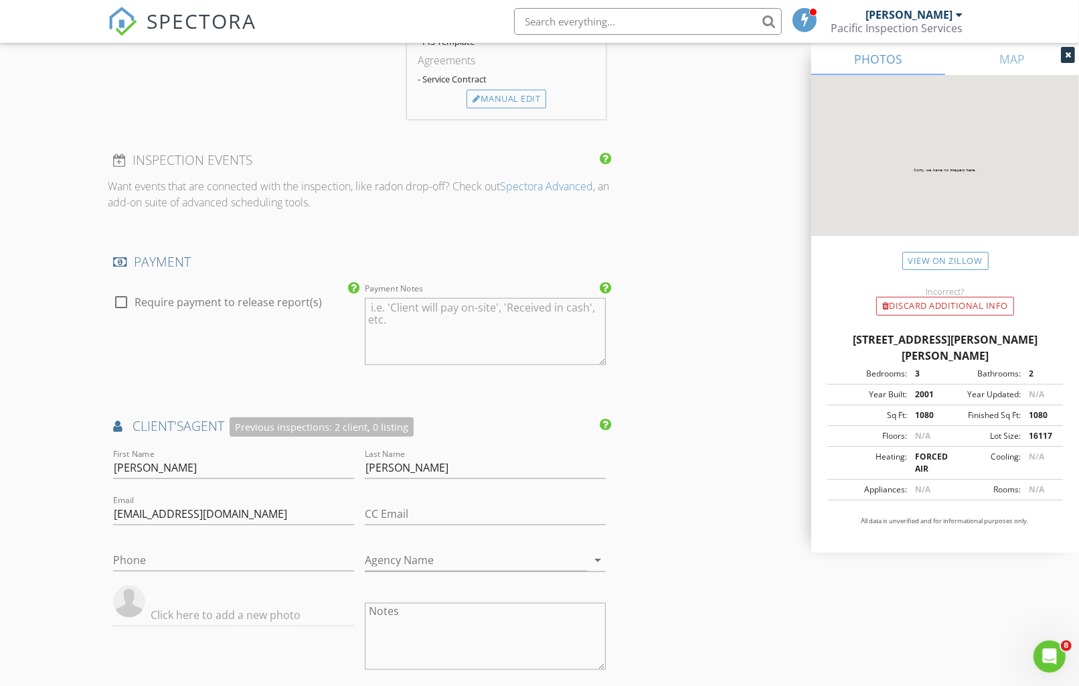
click at [47, 353] on div "New Inspection Click here to use the New Order Form INSPECTOR(S) check_box Tim …" at bounding box center [539, 123] width 1079 height 2619
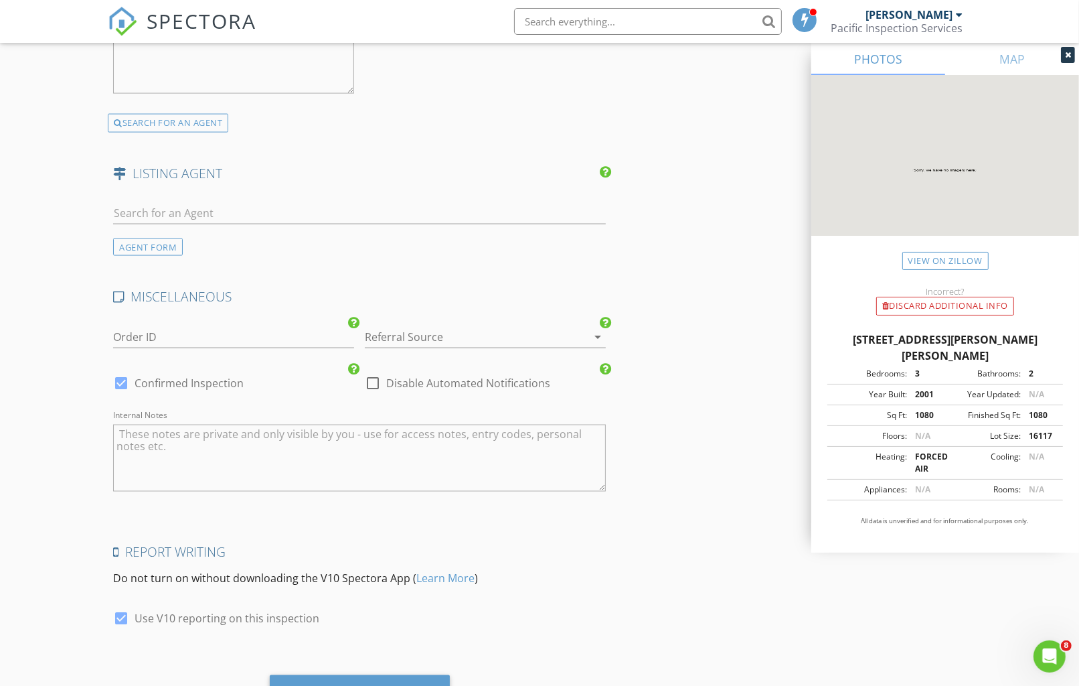
scroll to position [2013, 0]
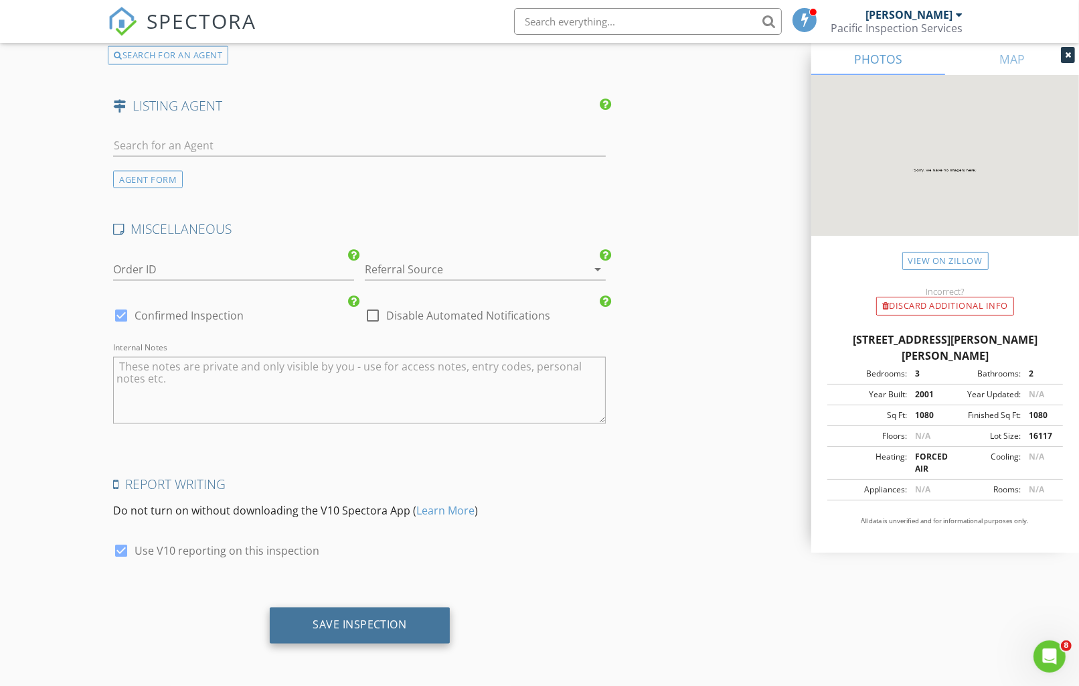
click at [388, 621] on div "Save Inspection" at bounding box center [360, 624] width 94 height 13
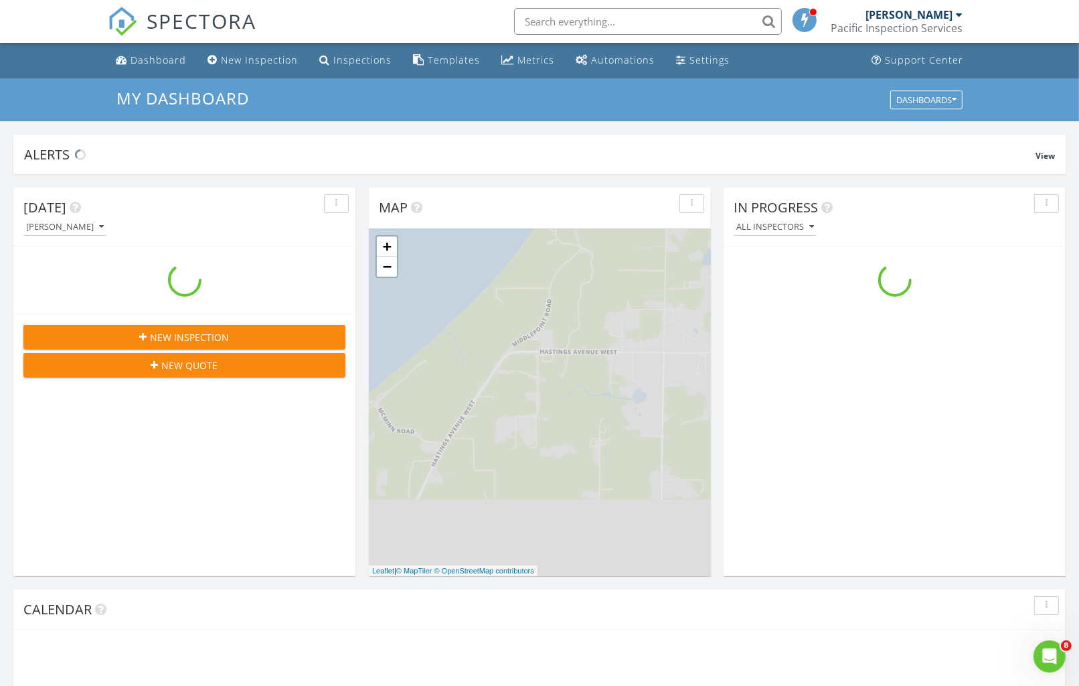
scroll to position [1242, 1103]
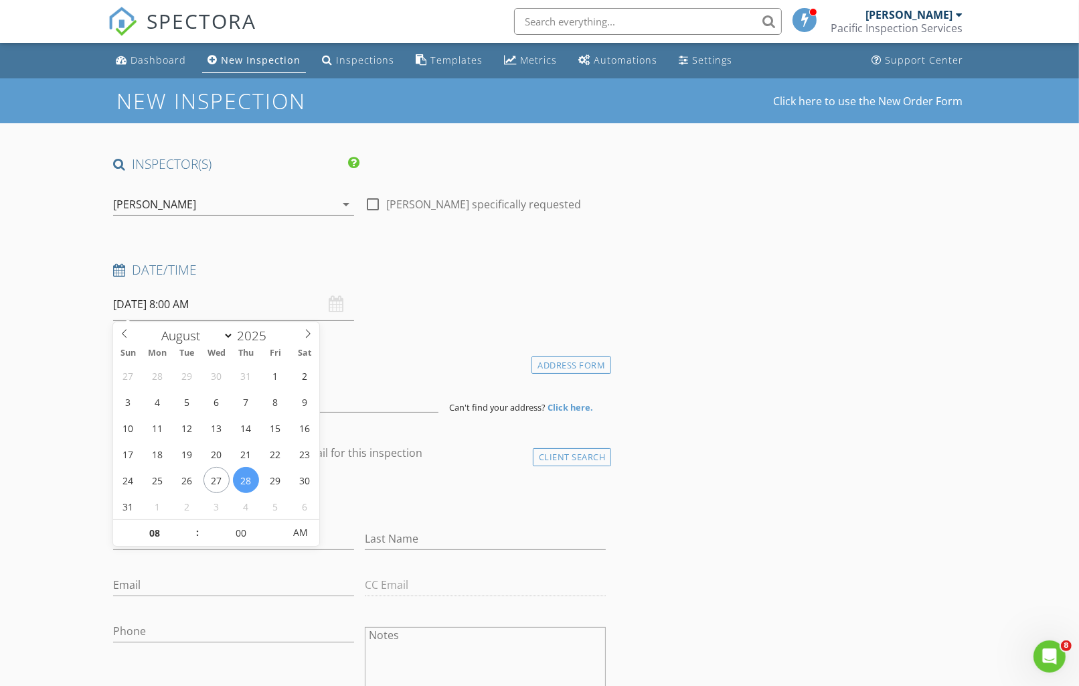
click at [228, 311] on input "[DATE] 8:00 AM" at bounding box center [233, 304] width 241 height 33
type input "[DATE] 8:00 AM"
type input "09"
type input "[DATE] 9:00 AM"
click at [188, 526] on span at bounding box center [190, 526] width 9 height 13
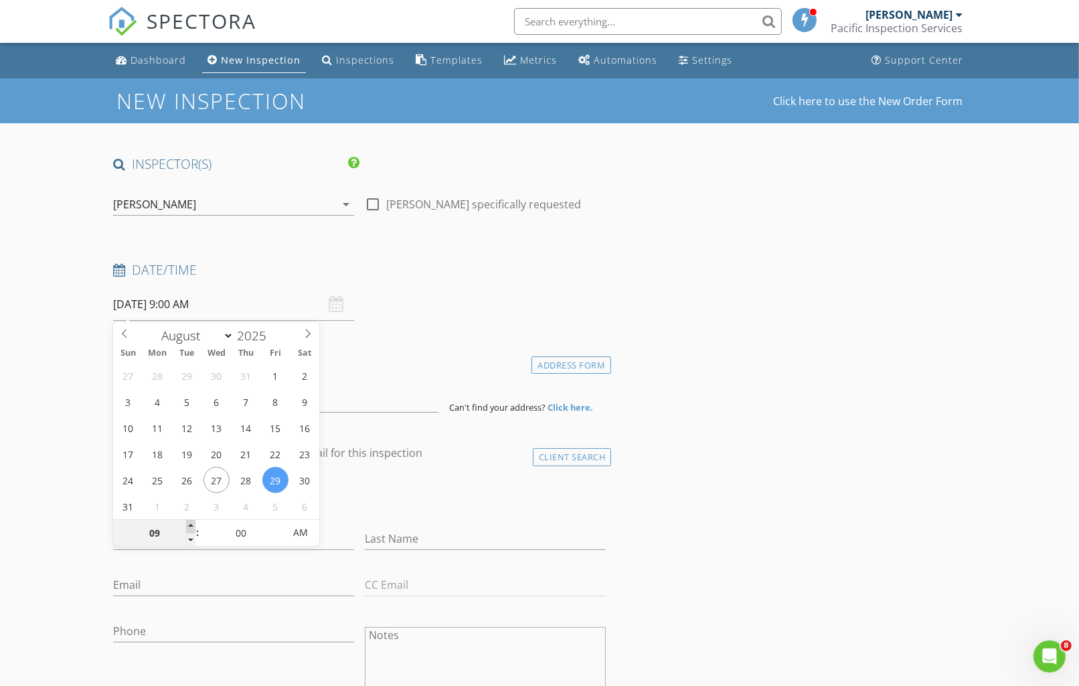
type input "10"
type input "[DATE] 10:00 AM"
click at [188, 526] on span at bounding box center [190, 526] width 9 height 13
type input "11"
type input "[DATE] 11:00 AM"
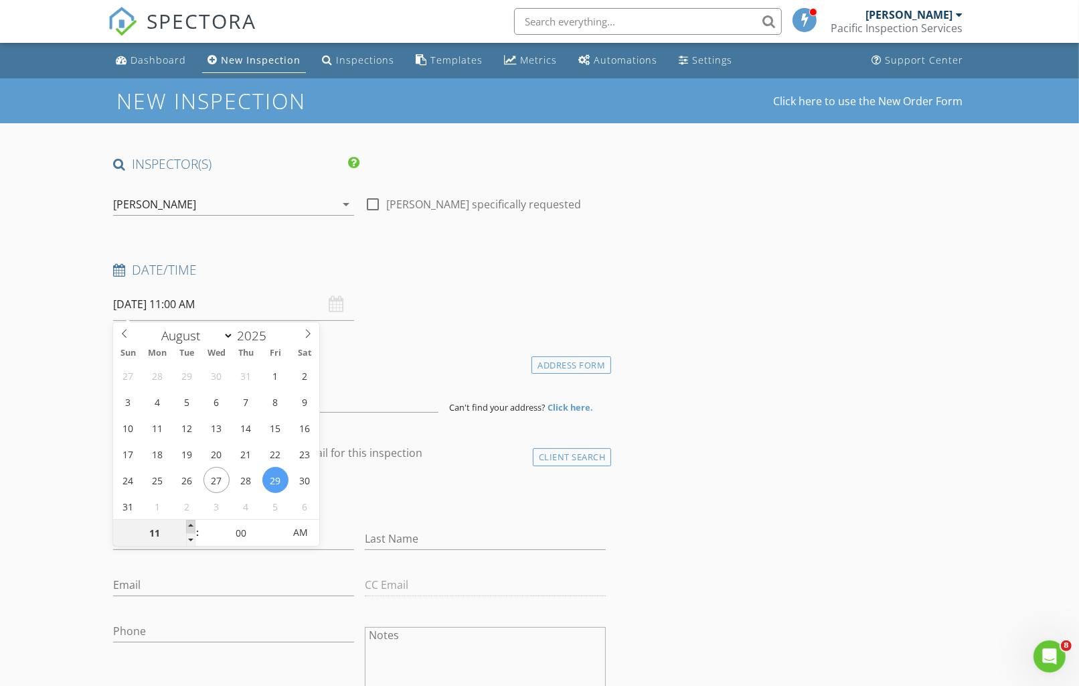
click at [188, 526] on span at bounding box center [190, 526] width 9 height 13
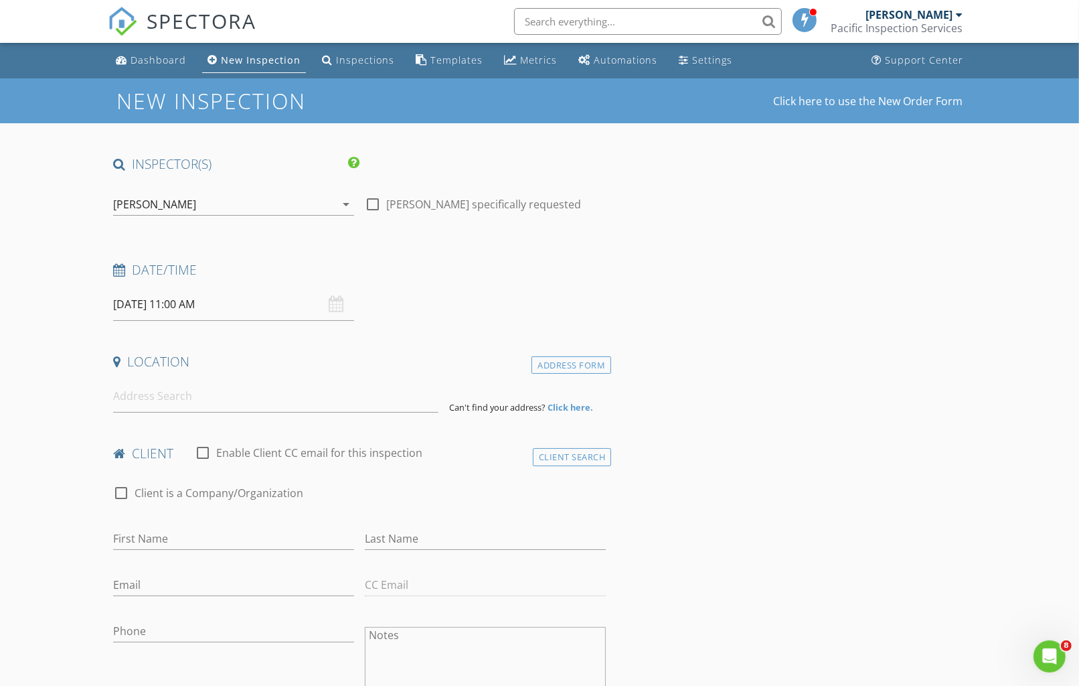
click at [257, 534] on input "First Name" at bounding box center [233, 539] width 241 height 22
type input "[PERSON_NAME]/[PERSON_NAME]"
click at [383, 533] on input "Last Name" at bounding box center [485, 539] width 241 height 22
type input "Escene"
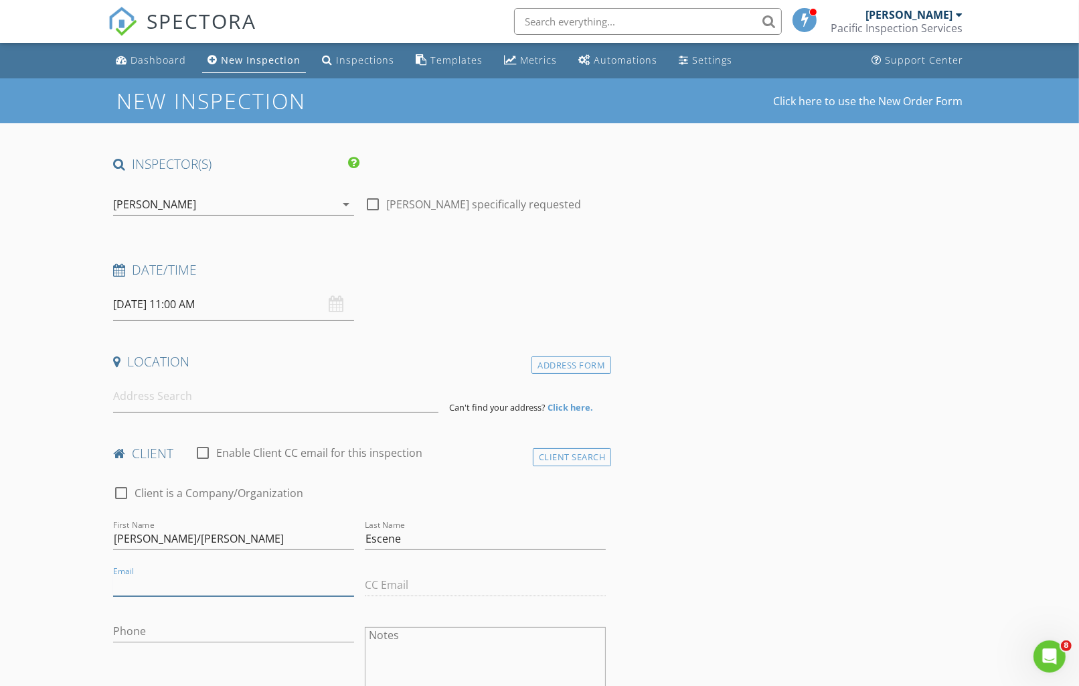
click at [132, 580] on input "Email" at bounding box center [233, 585] width 241 height 22
type input "[EMAIL_ADDRESS][DOMAIN_NAME]"
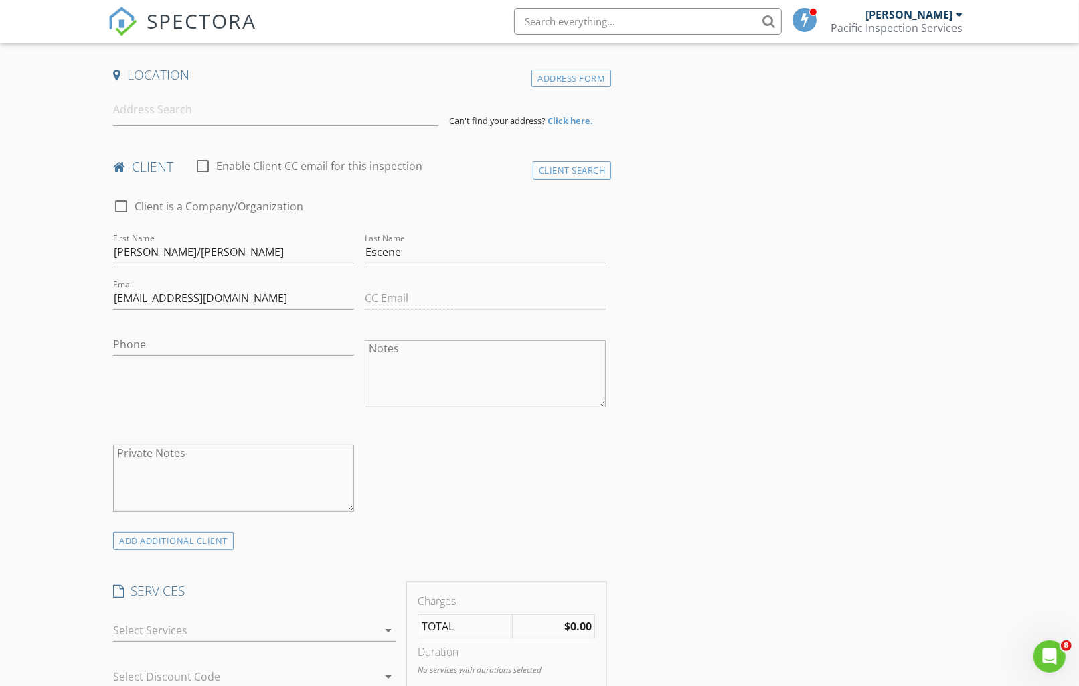
scroll to position [149, 0]
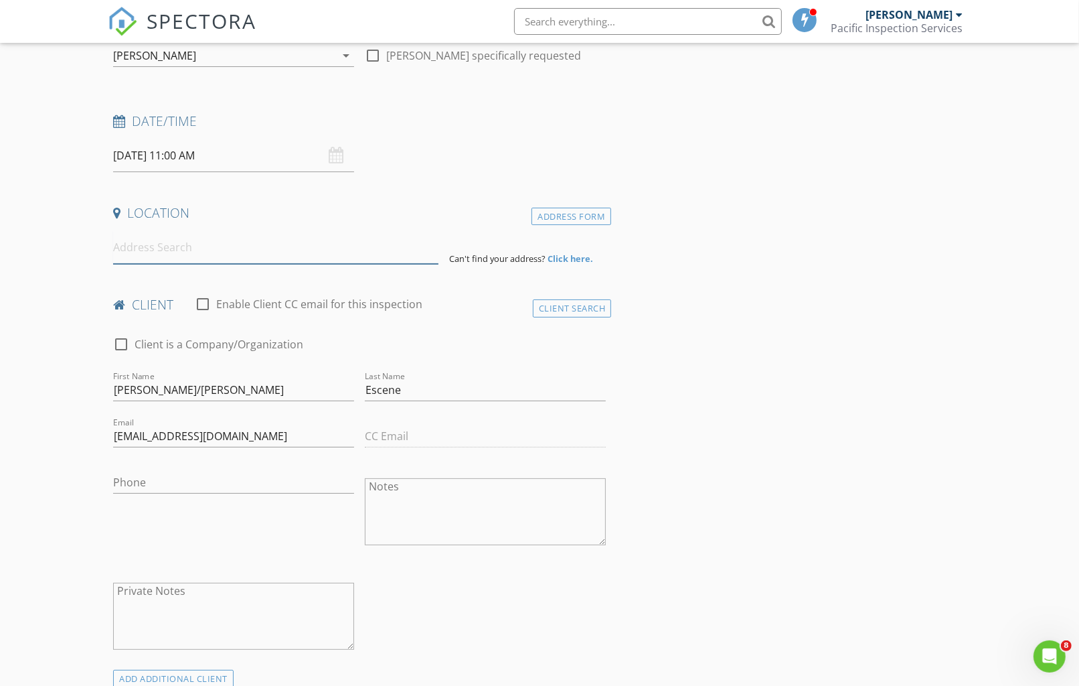
click at [149, 242] on input at bounding box center [275, 247] width 325 height 33
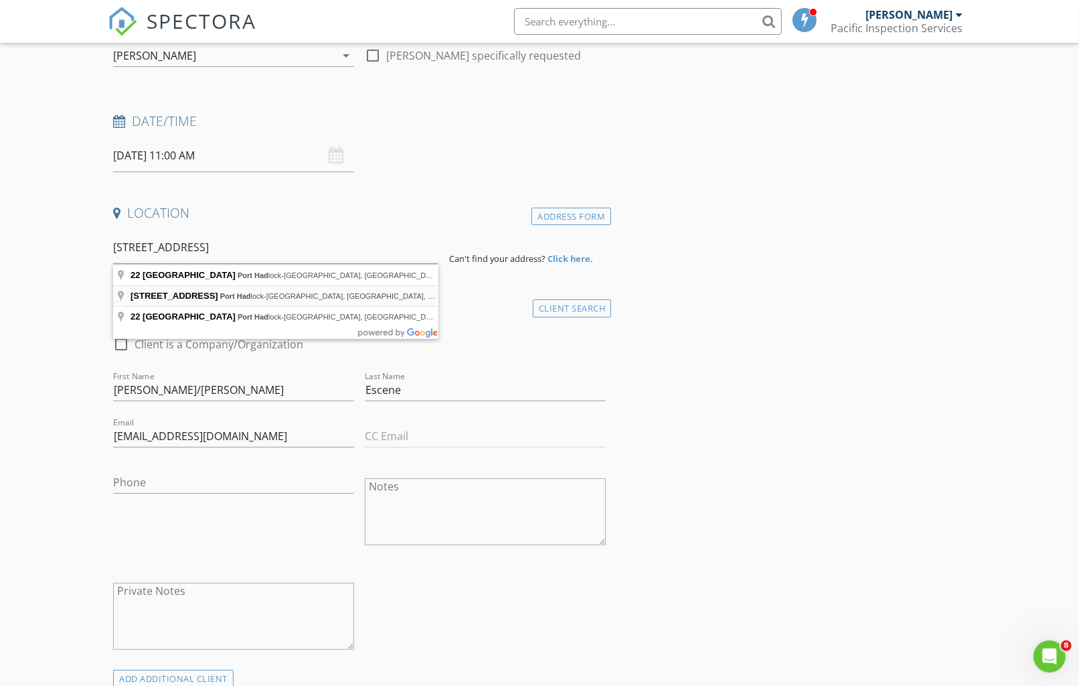
type input "22 West 3rd Street, Port Hadlock-Irondale, WA, USA"
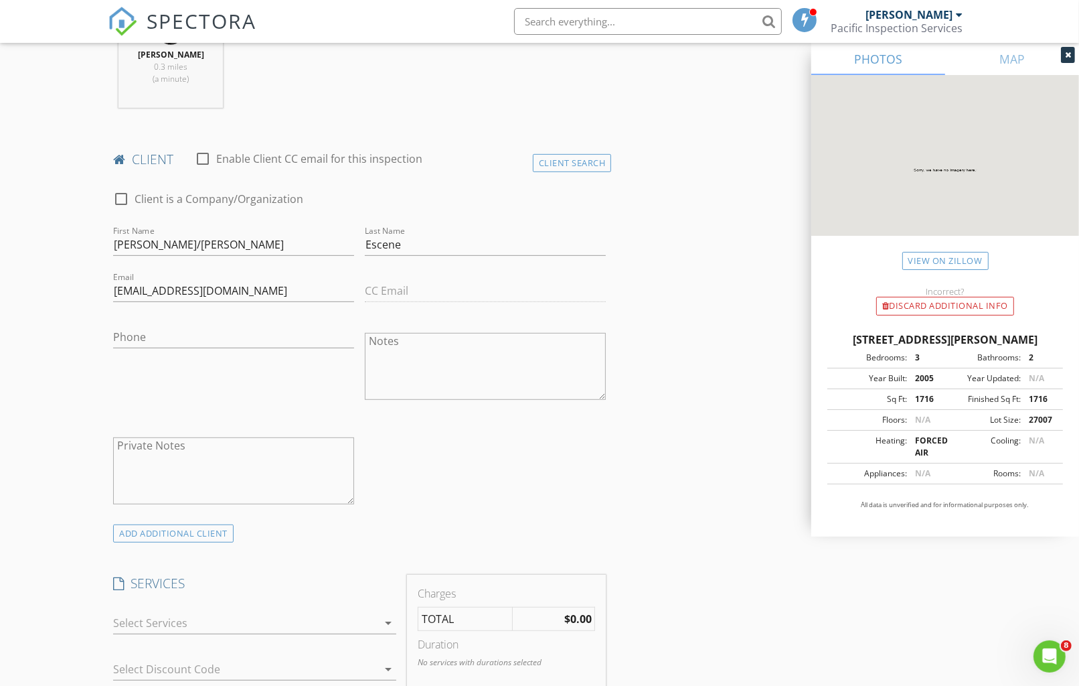
scroll to position [670, 0]
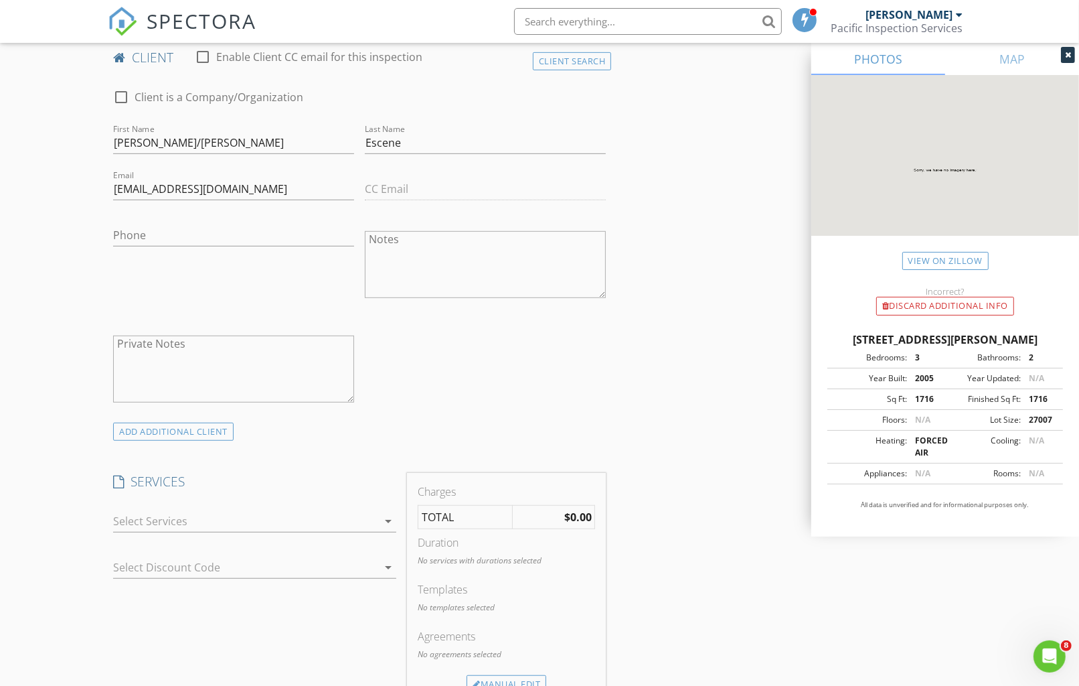
click at [389, 517] on icon "arrow_drop_down" at bounding box center [388, 521] width 16 height 16
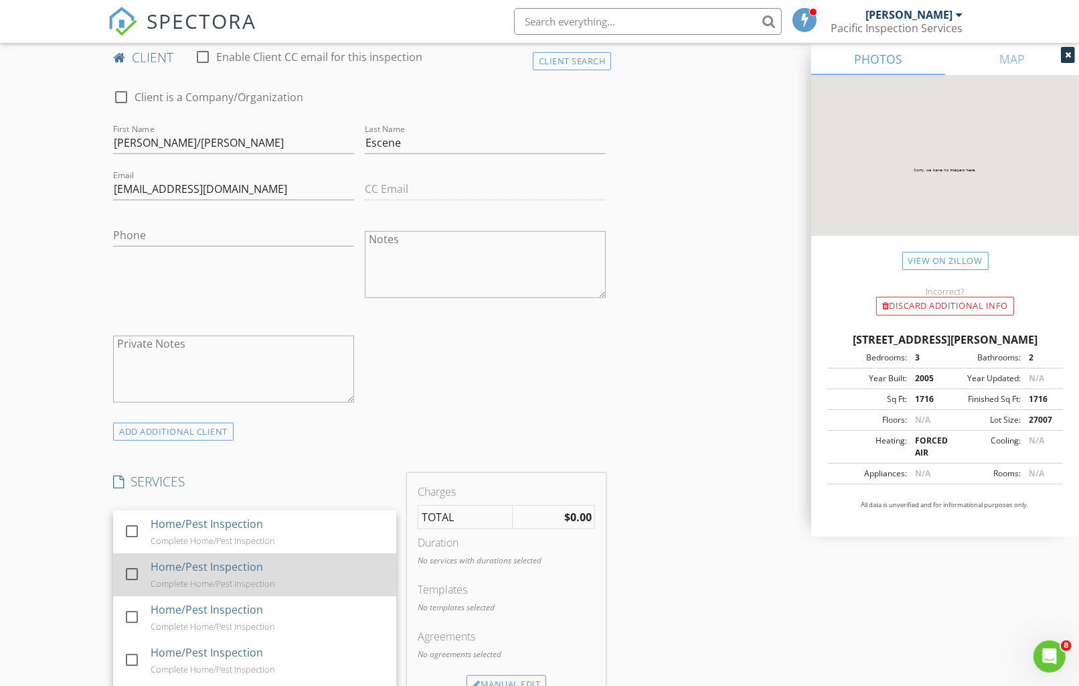
click at [131, 575] on div at bounding box center [132, 573] width 23 height 23
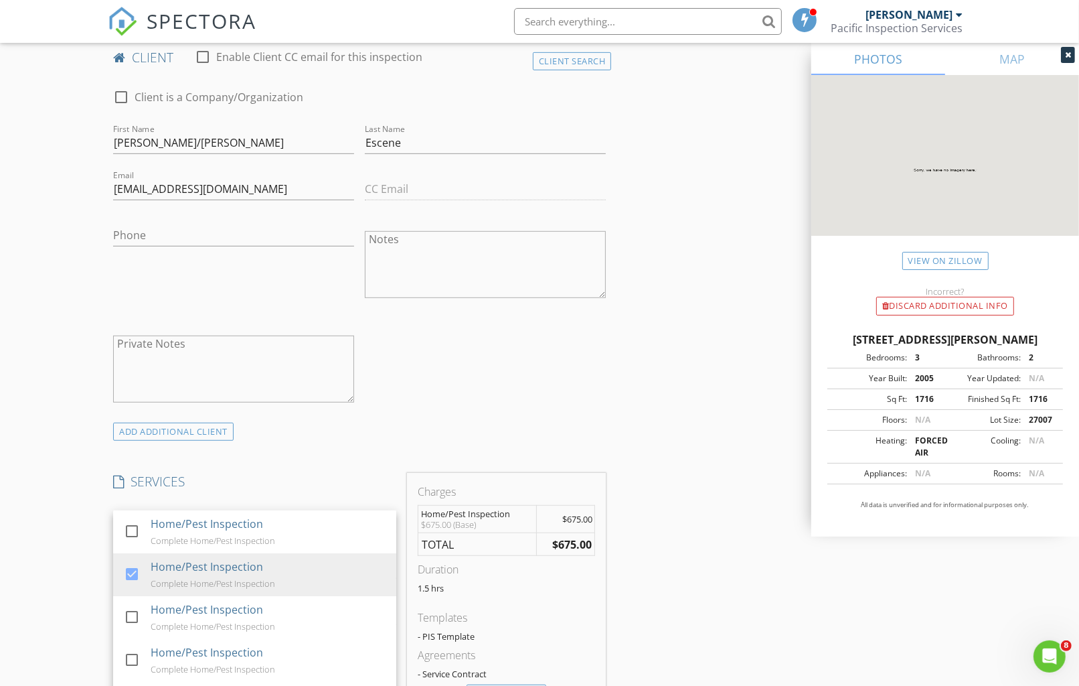
click at [656, 445] on div "INSPECTOR(S) check_box Tim Halpin PRIMARY Tim Halpin arrow_drop_down check_box_…" at bounding box center [540, 588] width 864 height 2205
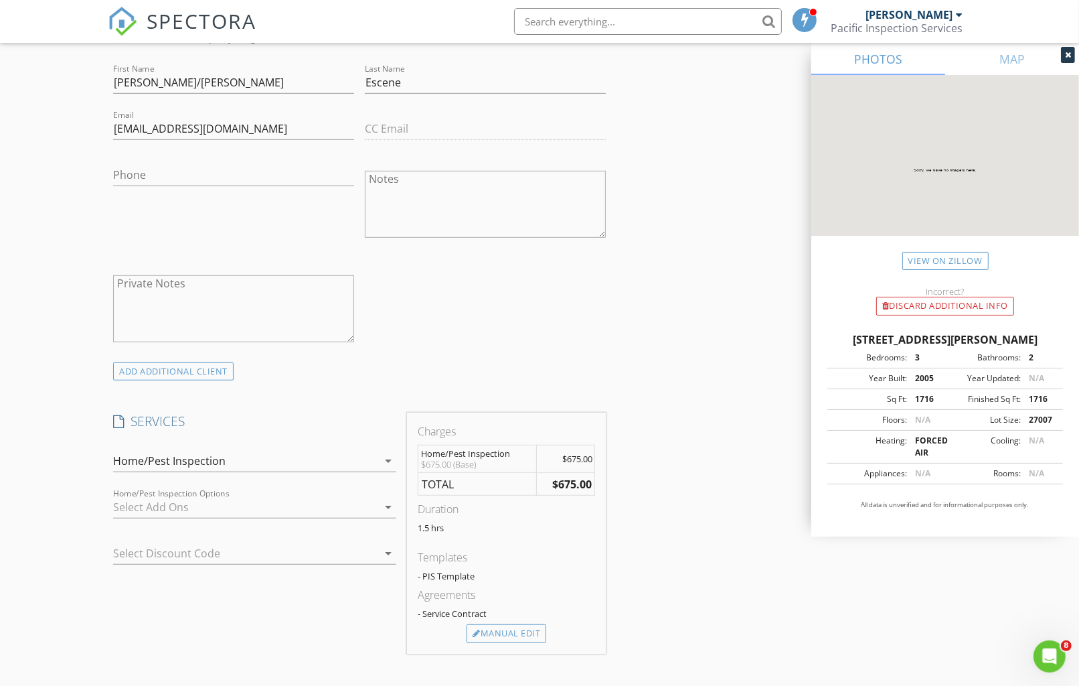
scroll to position [744, 0]
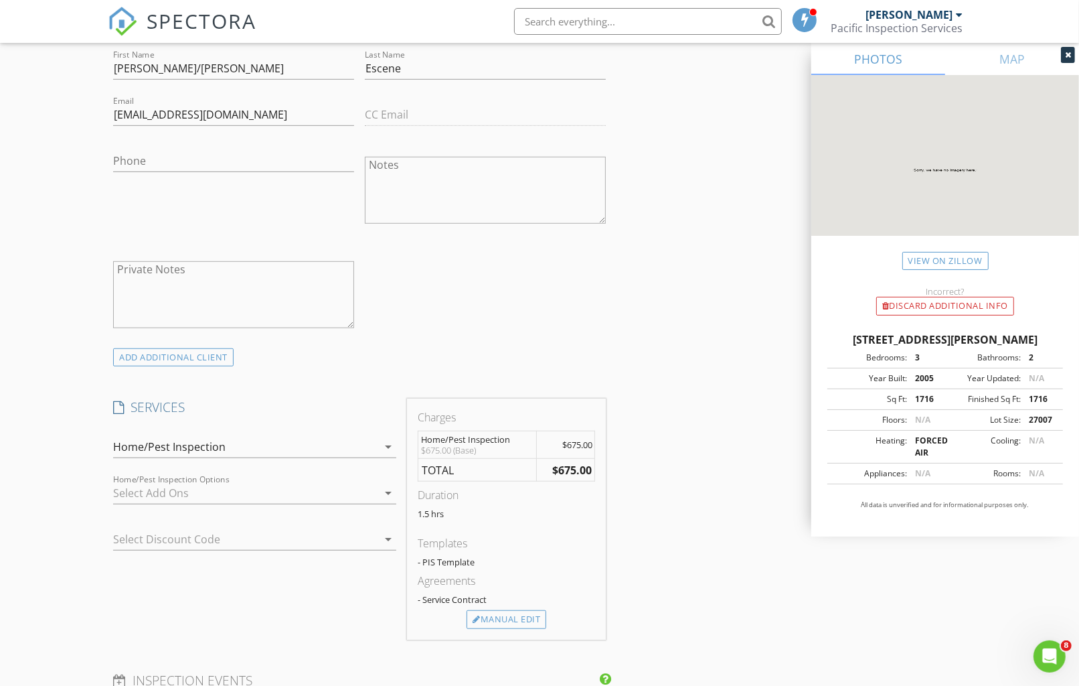
click at [390, 493] on icon "arrow_drop_down" at bounding box center [388, 493] width 16 height 16
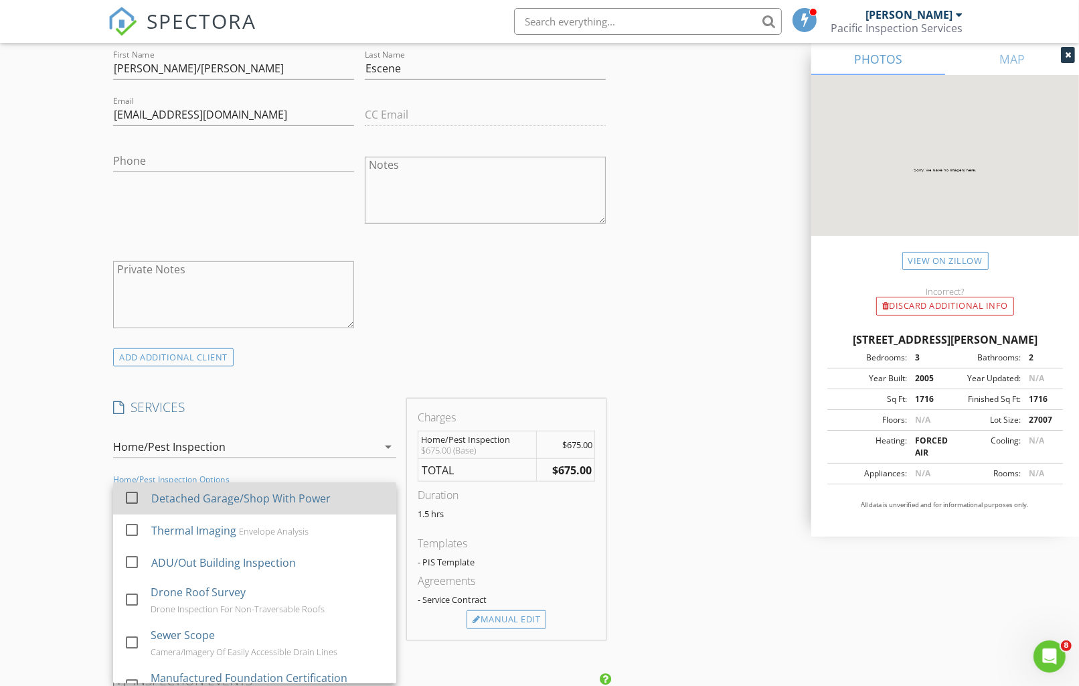
click at [130, 497] on div at bounding box center [132, 497] width 23 height 23
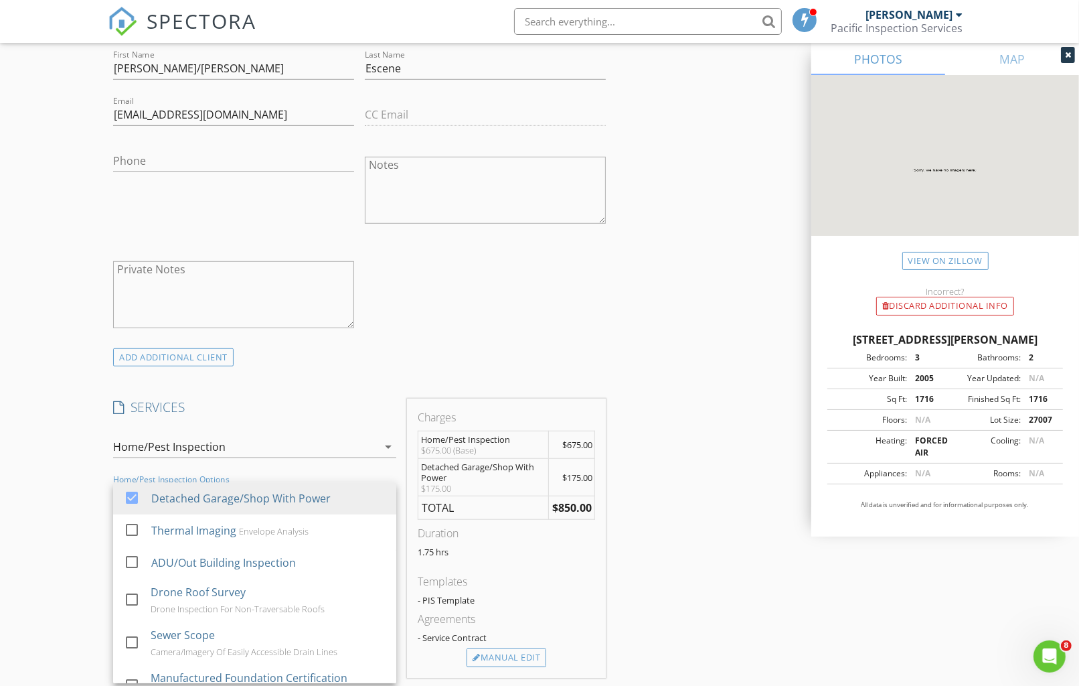
click at [663, 489] on div "INSPECTOR(S) check_box Tim Halpin PRIMARY Tim Halpin arrow_drop_down check_box_…" at bounding box center [540, 532] width 864 height 2243
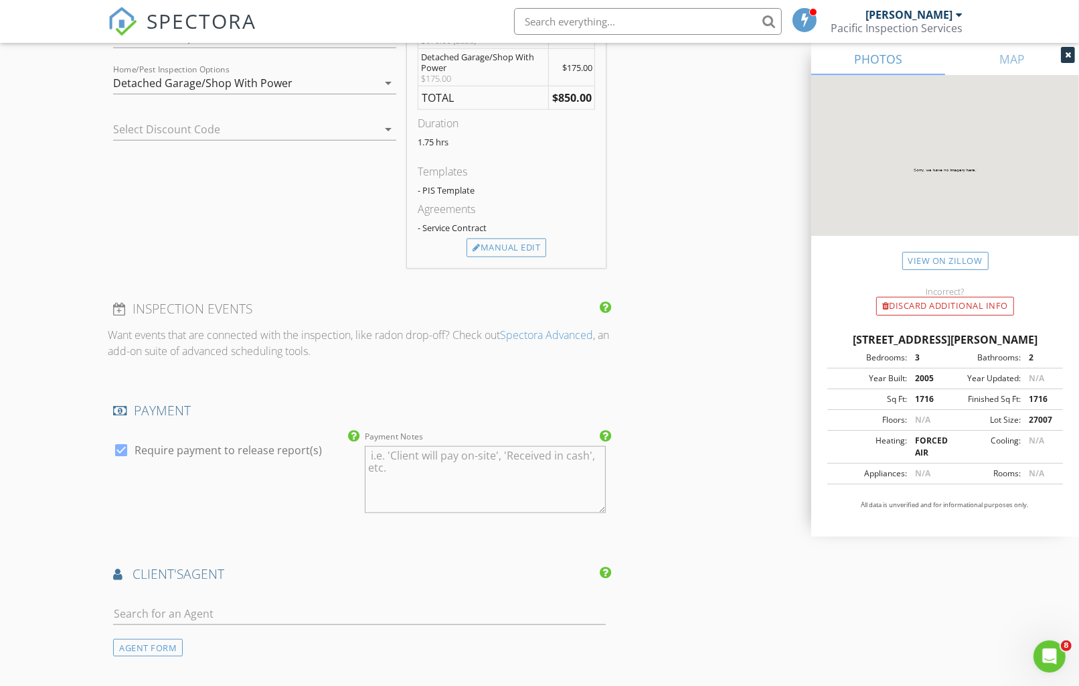
scroll to position [1264, 0]
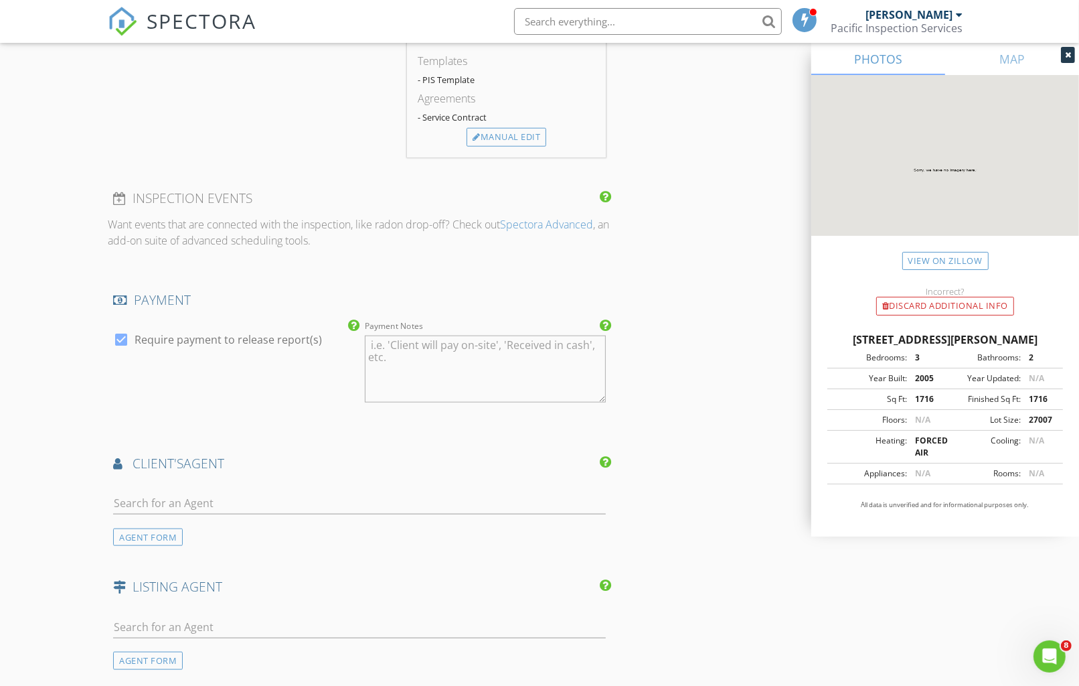
click at [119, 335] on div at bounding box center [121, 339] width 23 height 23
checkbox input "false"
click at [164, 501] on input "text" at bounding box center [359, 503] width 493 height 22
type input "[PERSON_NAME]"
click at [165, 538] on div "[PERSON_NAME]" at bounding box center [192, 533] width 83 height 16
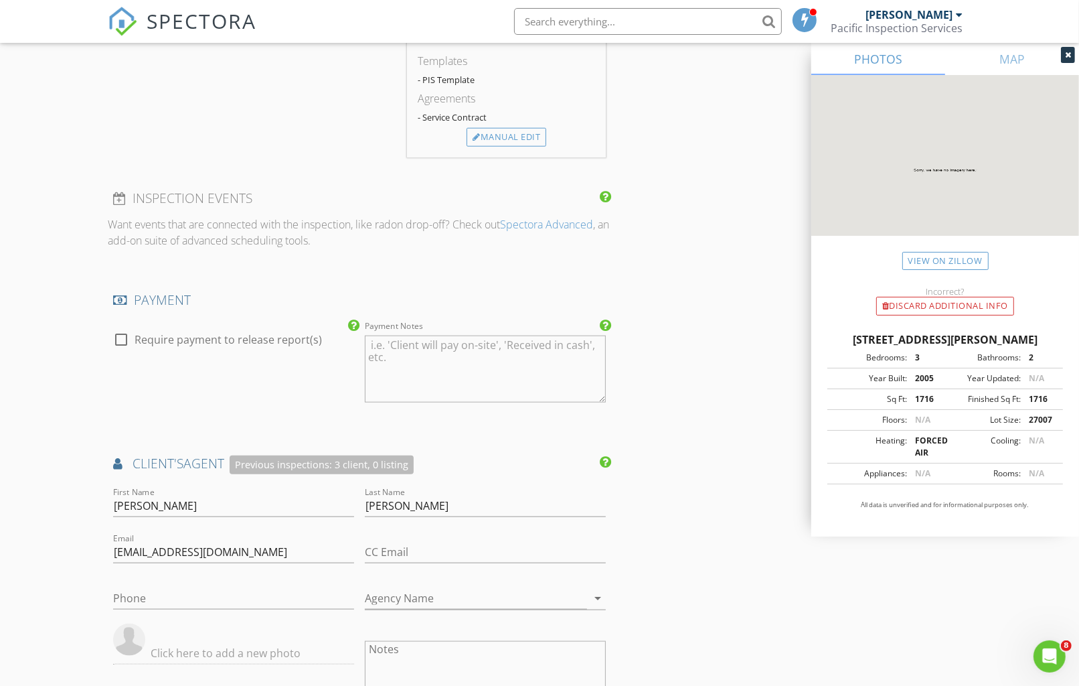
click at [712, 453] on div "INSPECTOR(S) check_box Tim Halpin PRIMARY Tim Halpin arrow_drop_down check_box_…" at bounding box center [540, 165] width 864 height 2548
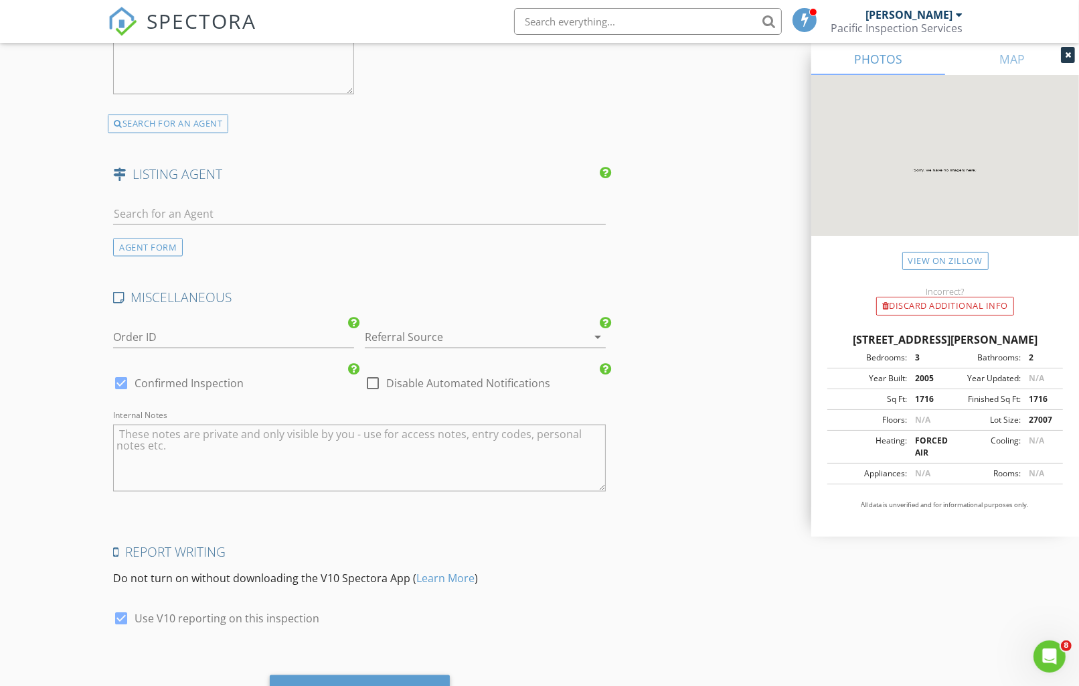
scroll to position [2051, 0]
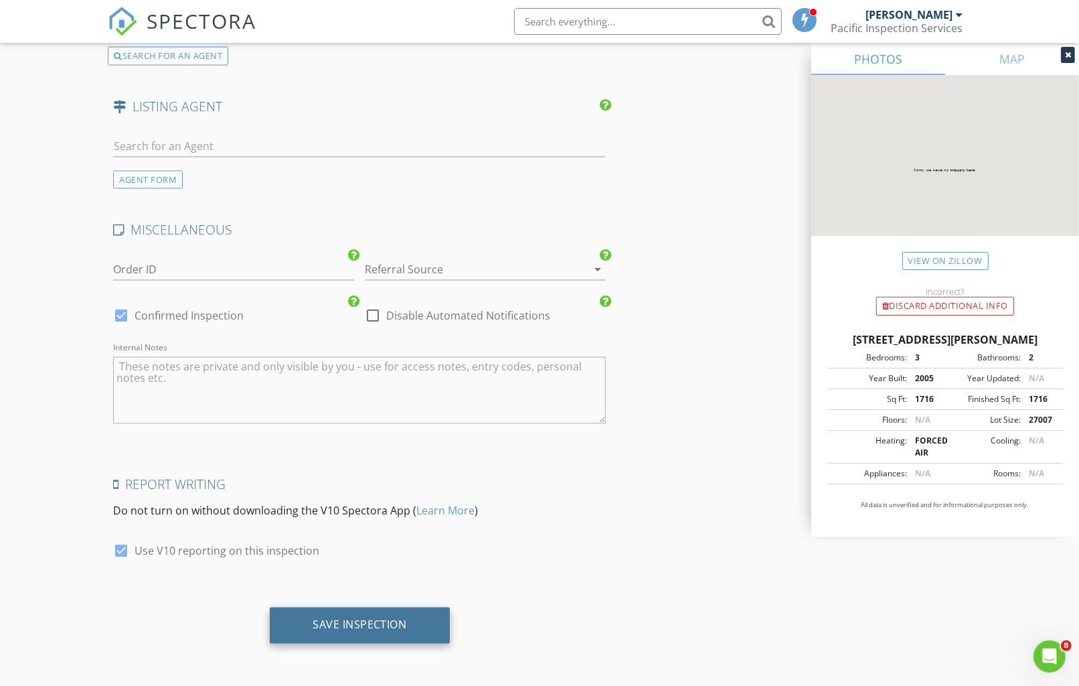
click at [392, 619] on div "Save Inspection" at bounding box center [360, 624] width 94 height 13
